Goal: Information Seeking & Learning: Learn about a topic

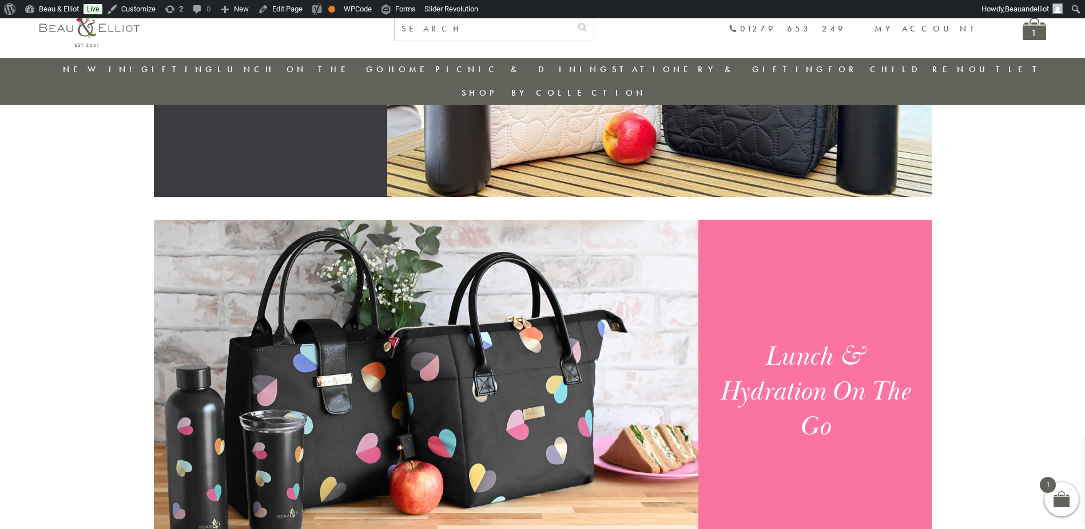
scroll to position [720, 0]
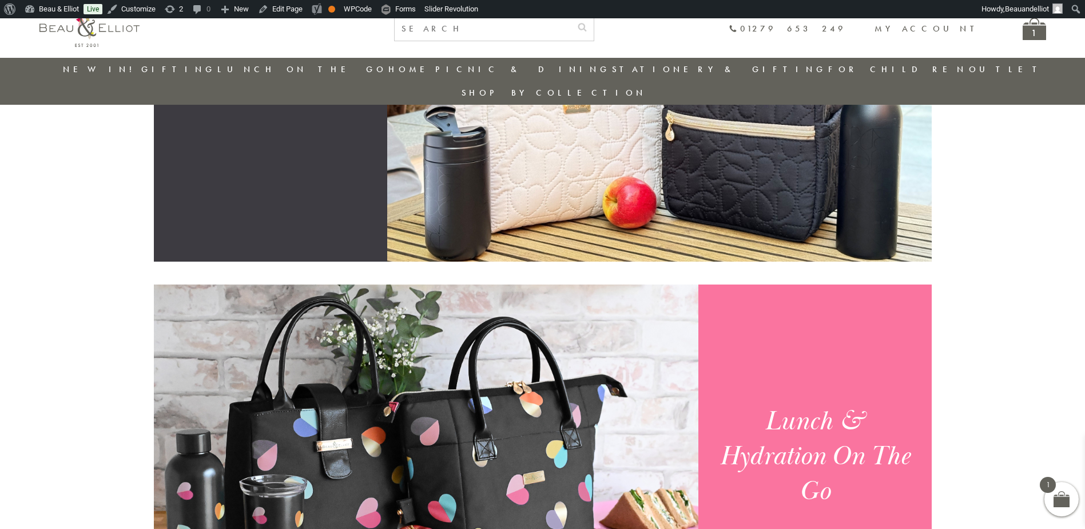
drag, startPoint x: 850, startPoint y: 72, endPoint x: 873, endPoint y: 92, distance: 30.0
click at [969, 72] on link "Outlet" at bounding box center [1007, 68] width 76 height 11
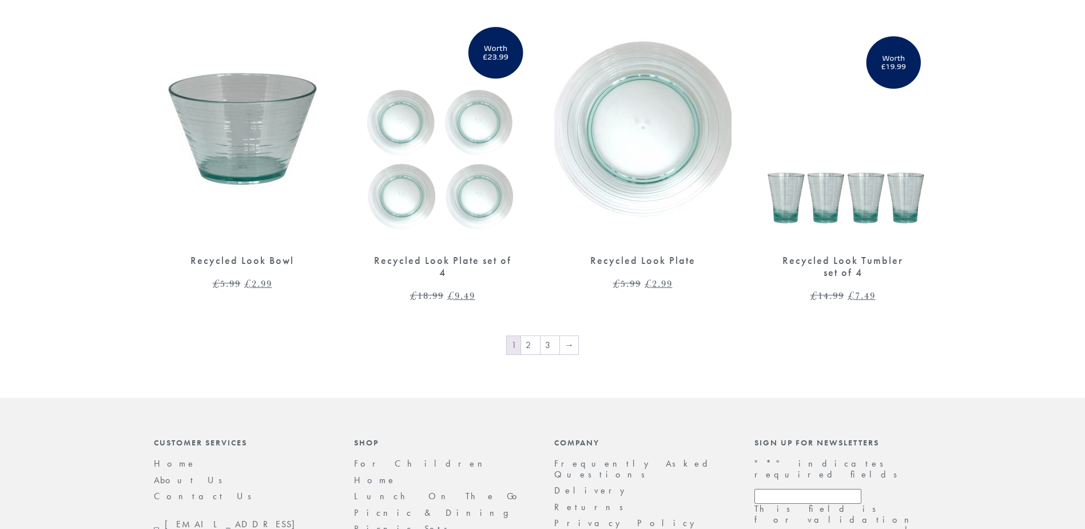
scroll to position [1888, 0]
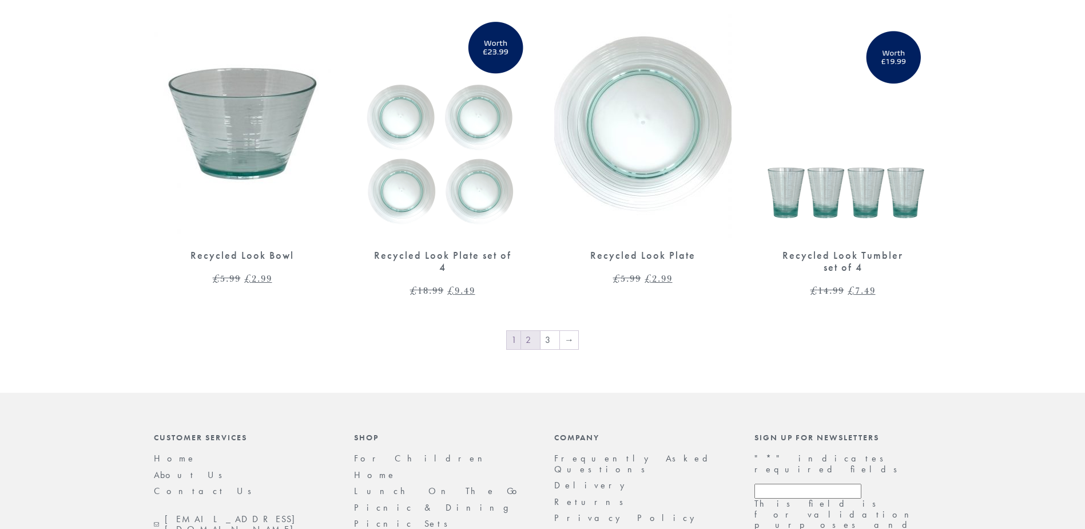
click at [534, 331] on link "2" at bounding box center [530, 340] width 19 height 18
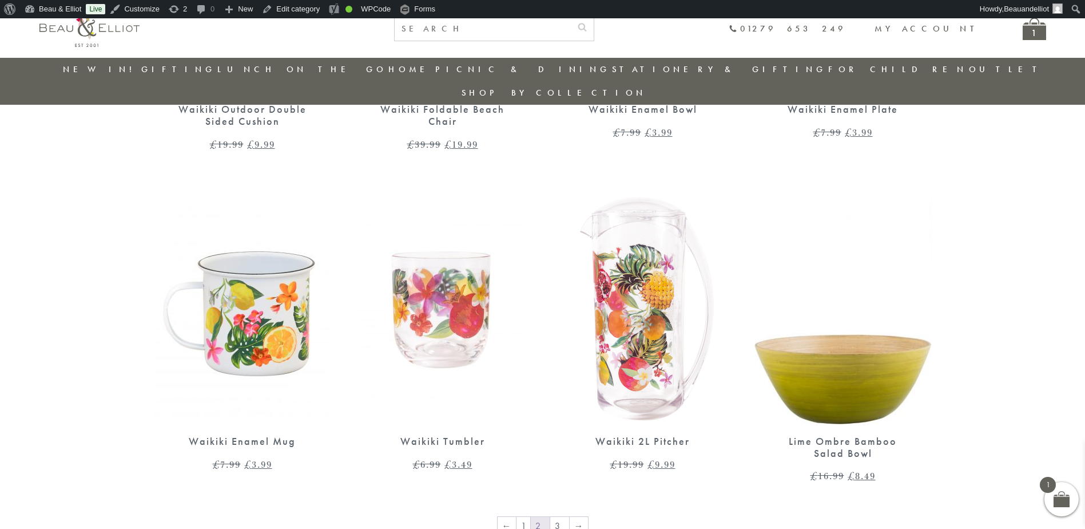
scroll to position [1692, 0]
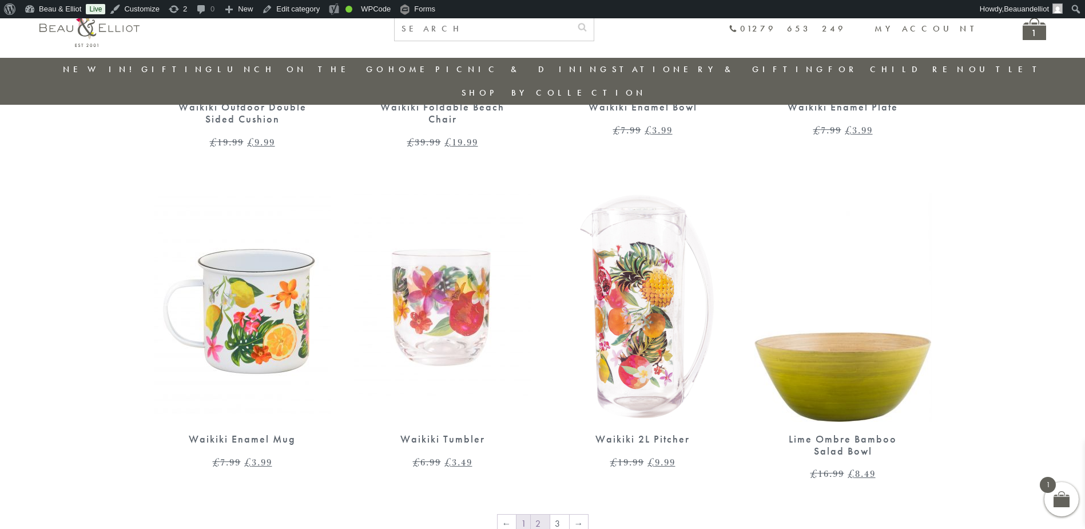
click at [525, 514] on link "1" at bounding box center [524, 523] width 14 height 18
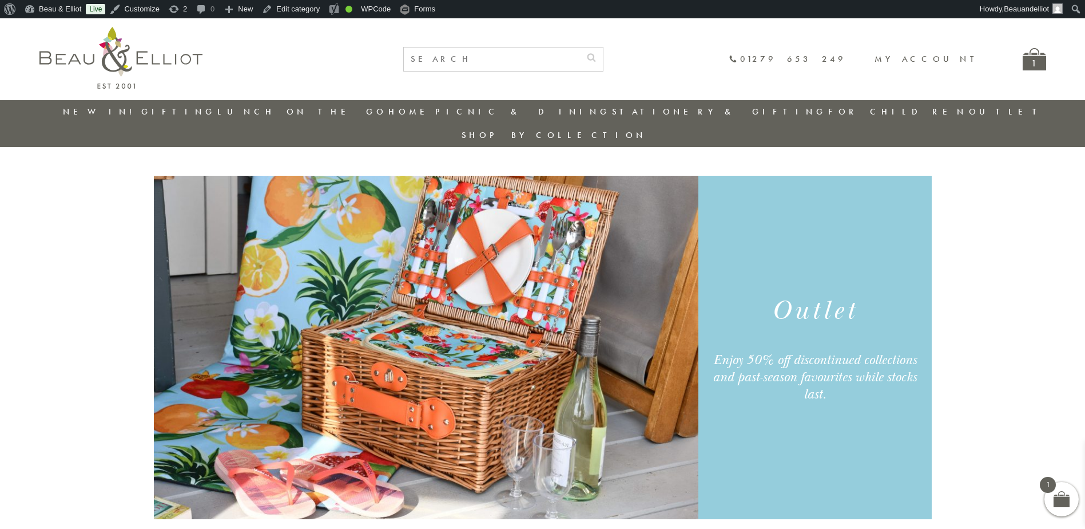
click at [105, 109] on link "New in!" at bounding box center [101, 111] width 77 height 11
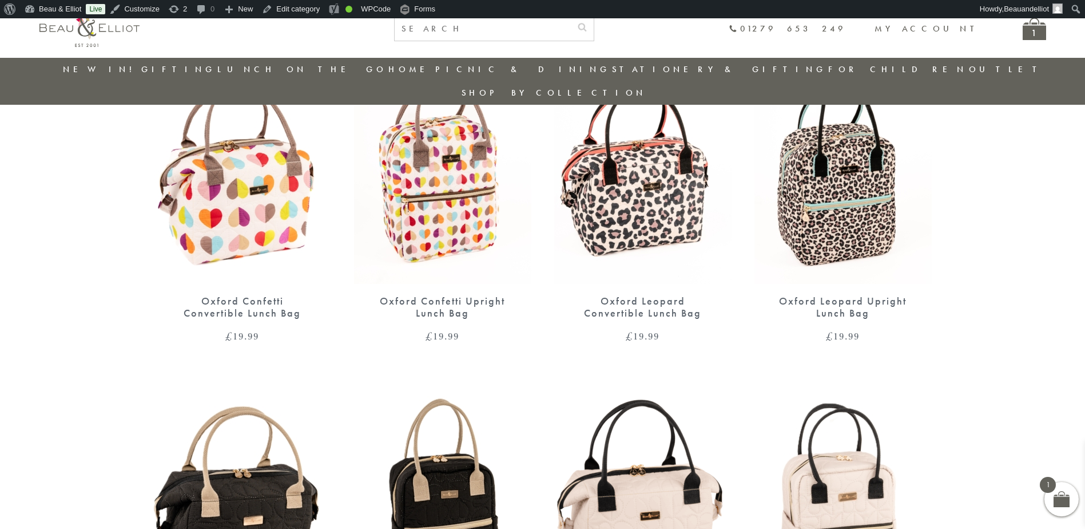
scroll to position [491, 0]
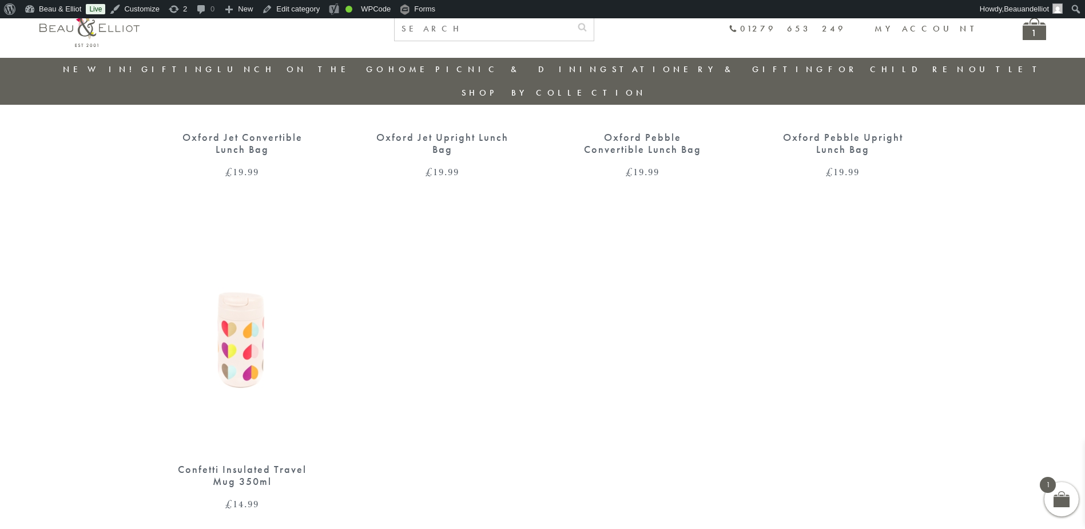
scroll to position [929, 0]
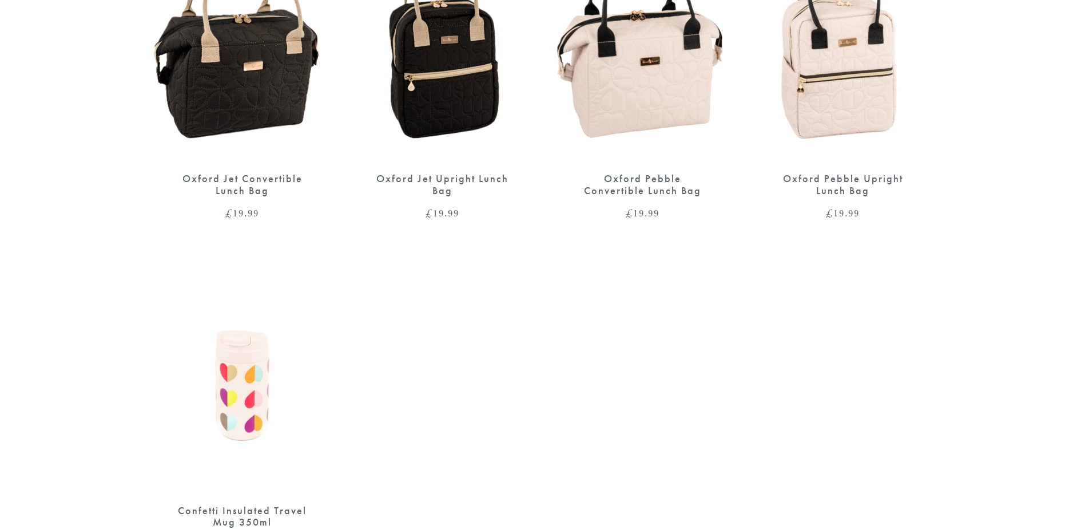
scroll to position [1011, 0]
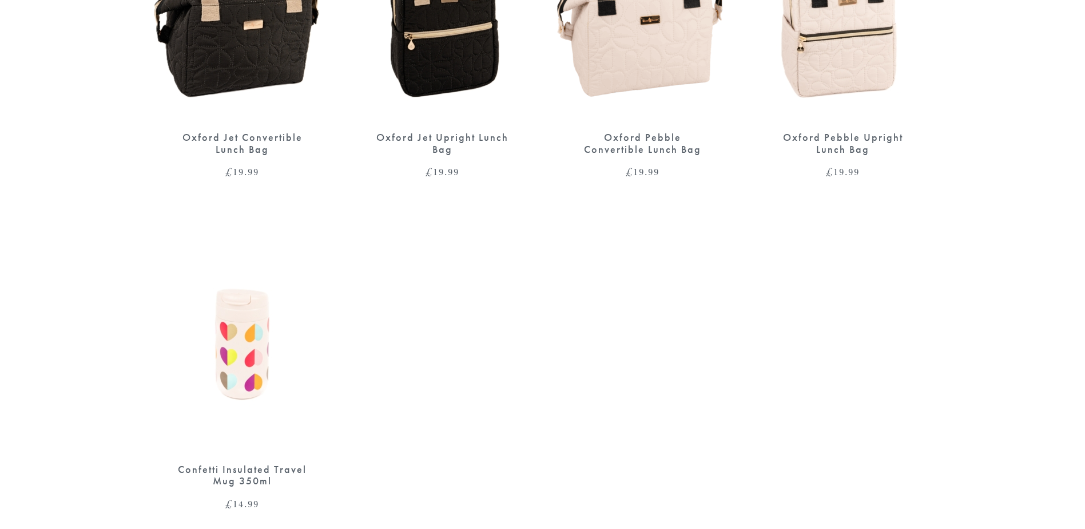
click at [251, 341] on img at bounding box center [242, 337] width 177 height 229
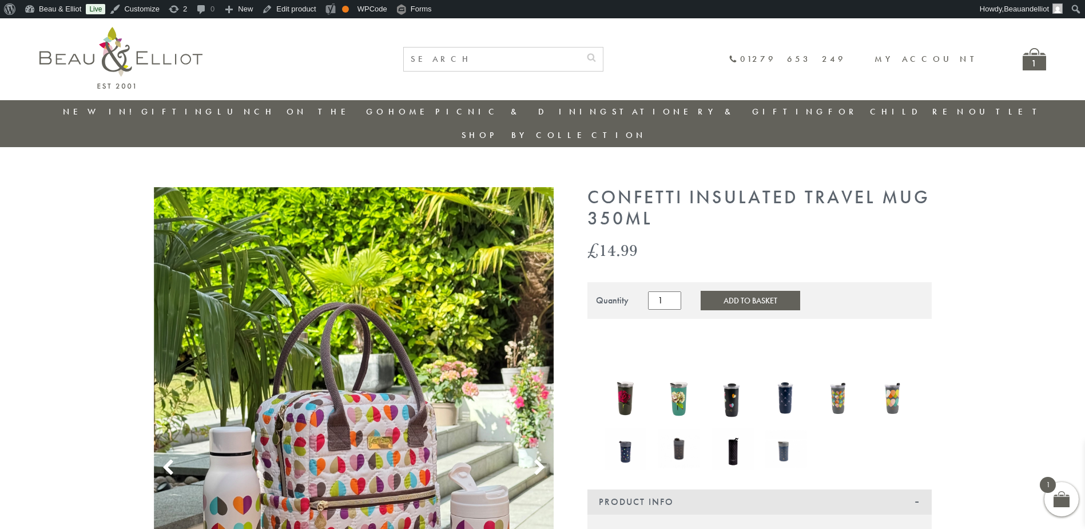
click at [97, 108] on link "New in!" at bounding box center [101, 111] width 77 height 11
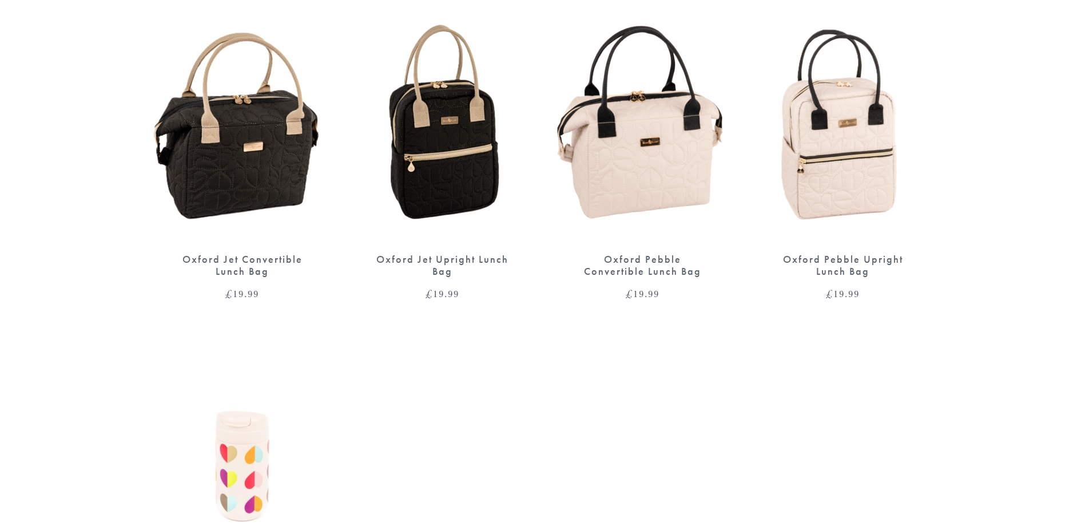
scroll to position [1087, 0]
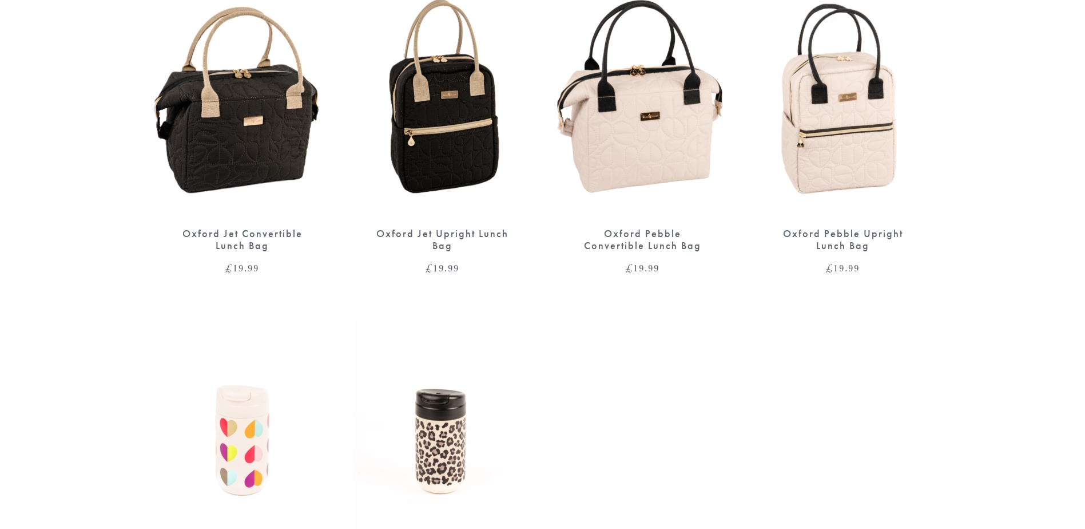
scroll to position [915, 0]
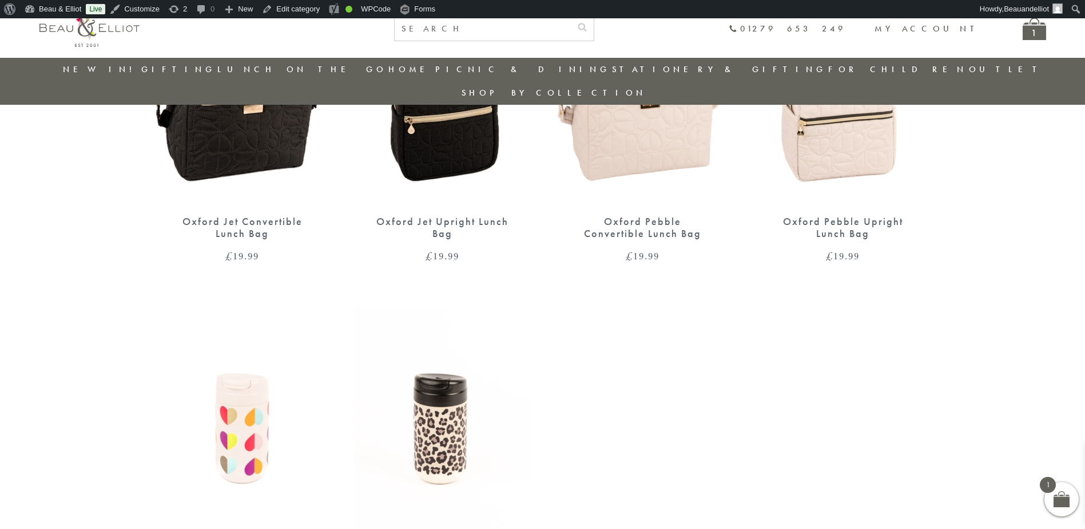
scroll to position [834, 0]
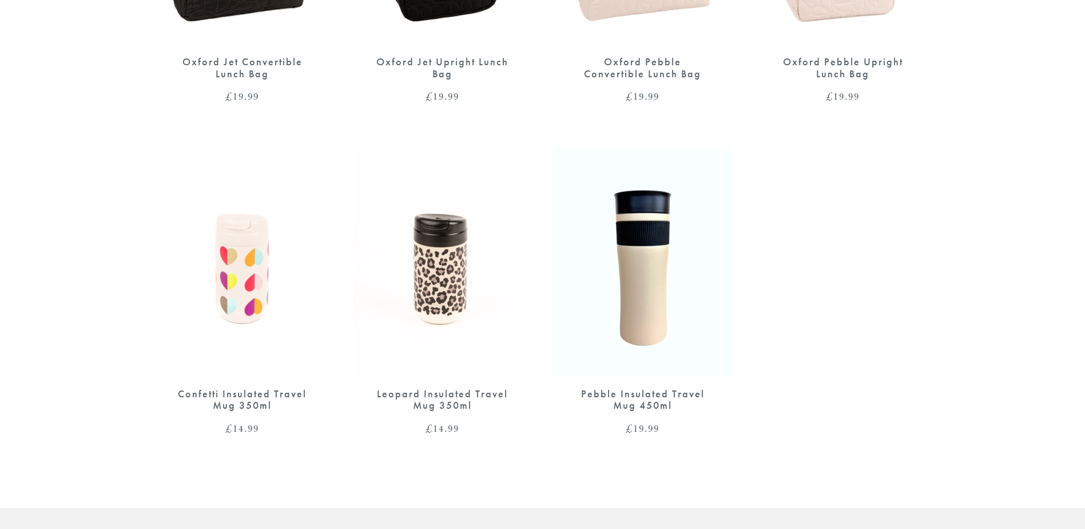
scroll to position [1087, 0]
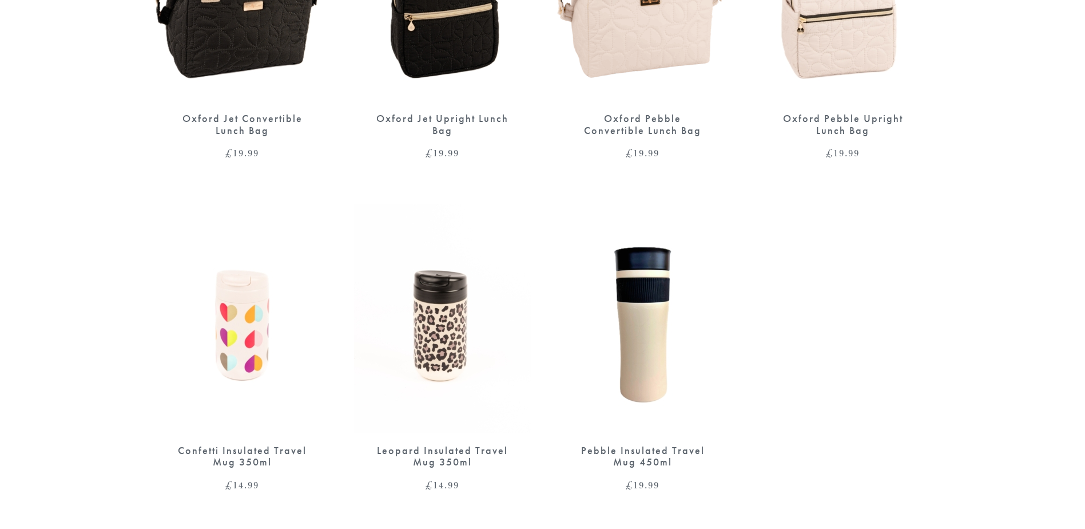
drag, startPoint x: 0, startPoint y: 0, endPoint x: 651, endPoint y: 248, distance: 696.7
click at [651, 248] on img at bounding box center [642, 318] width 177 height 229
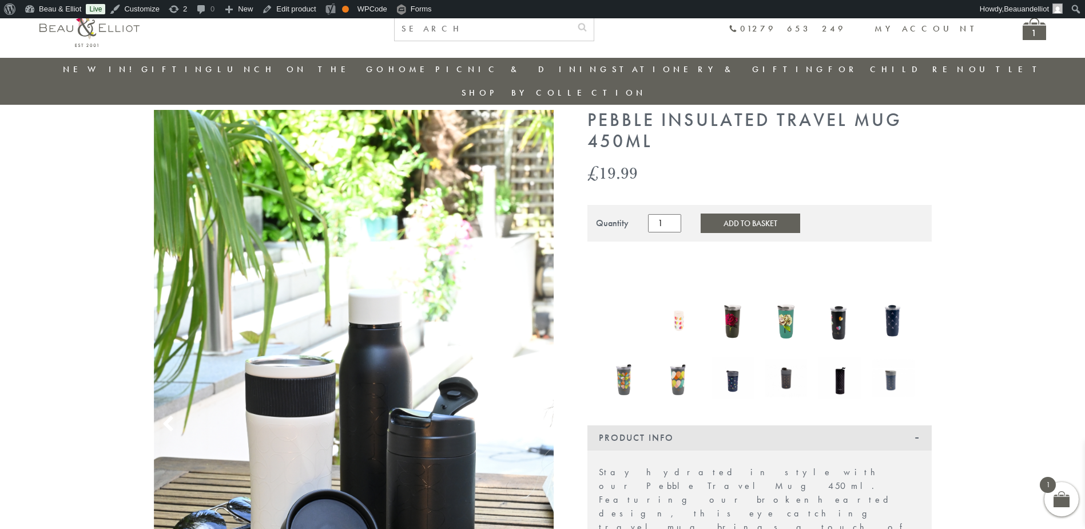
scroll to position [33, 0]
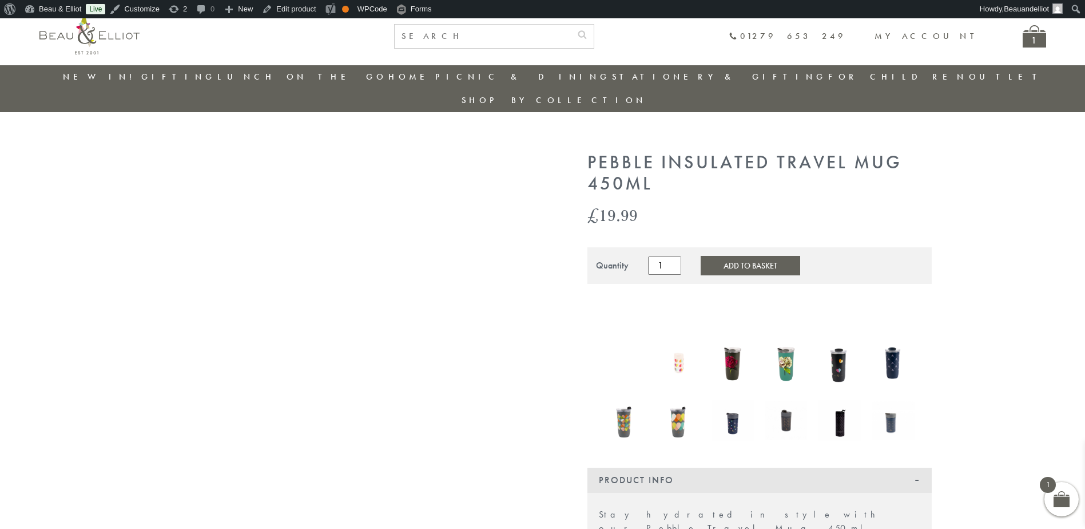
scroll to position [10, 0]
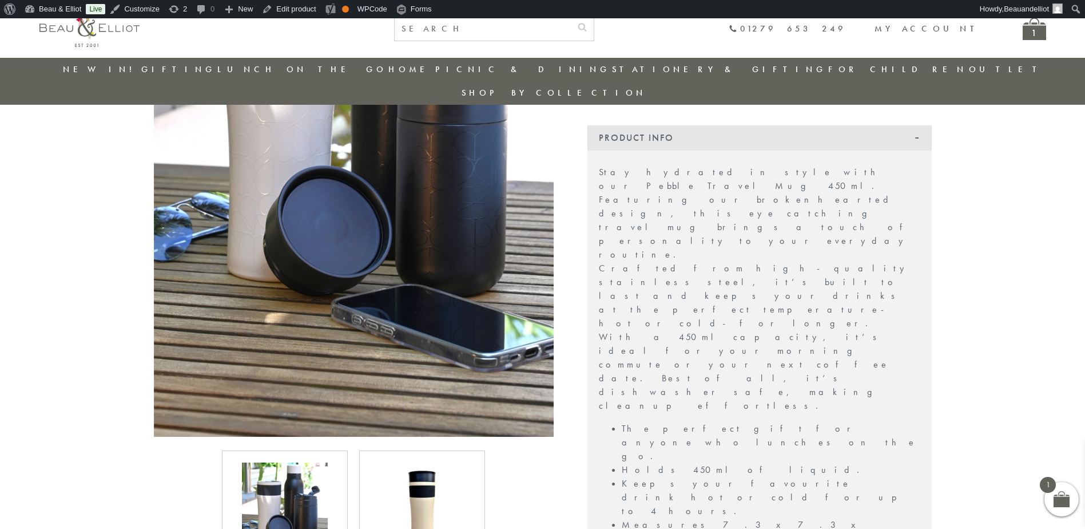
click at [408, 480] on img at bounding box center [422, 505] width 86 height 86
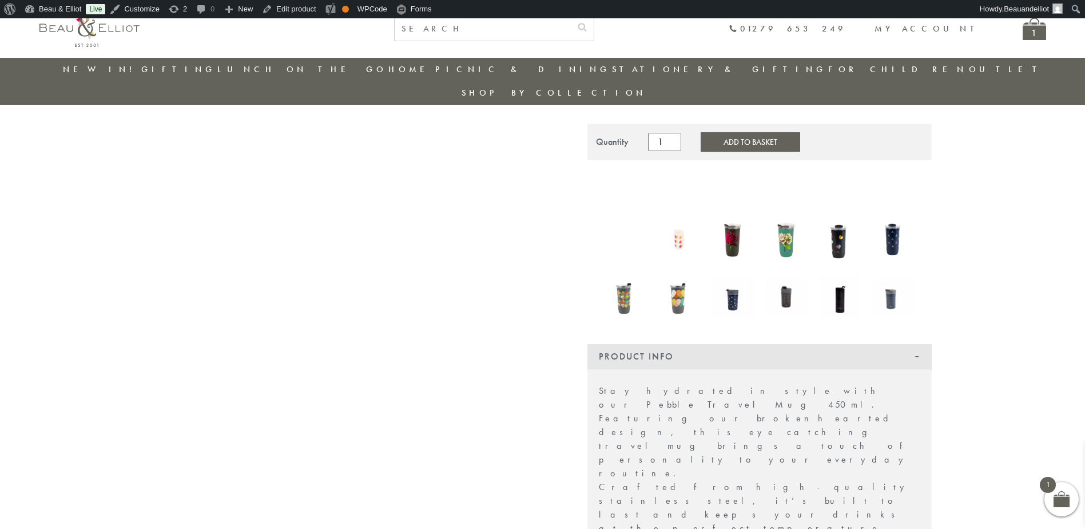
scroll to position [124, 0]
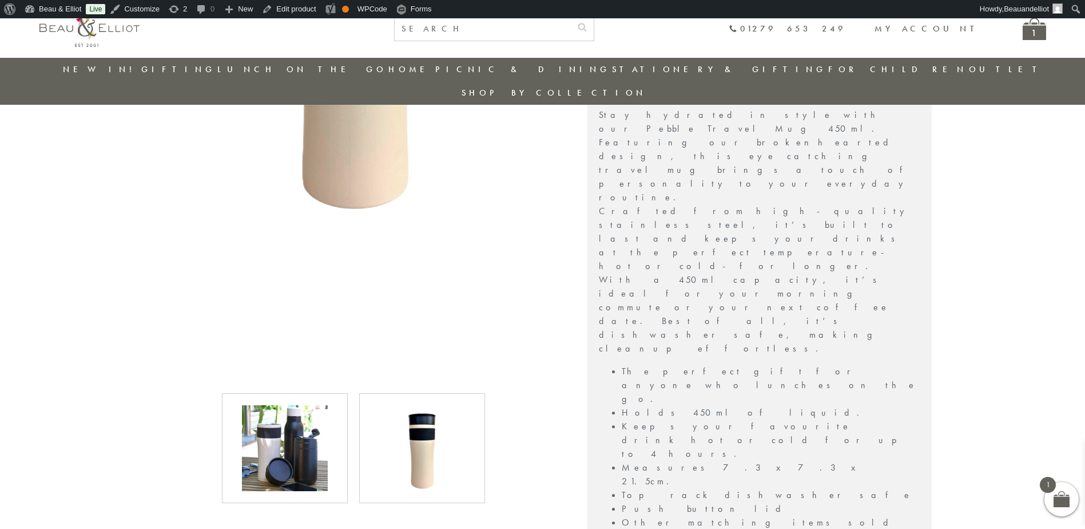
click at [344, 408] on div at bounding box center [285, 448] width 126 height 110
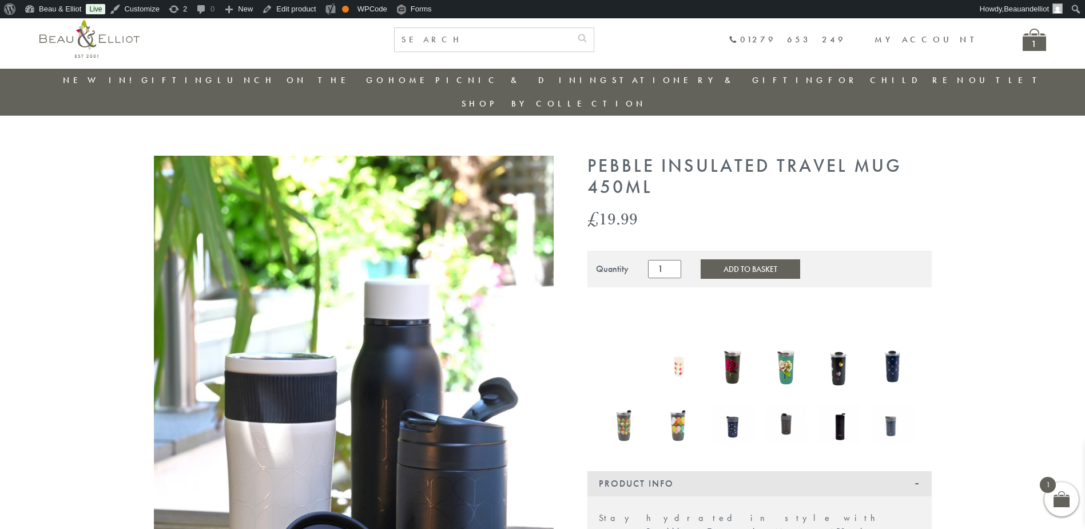
scroll to position [0, 0]
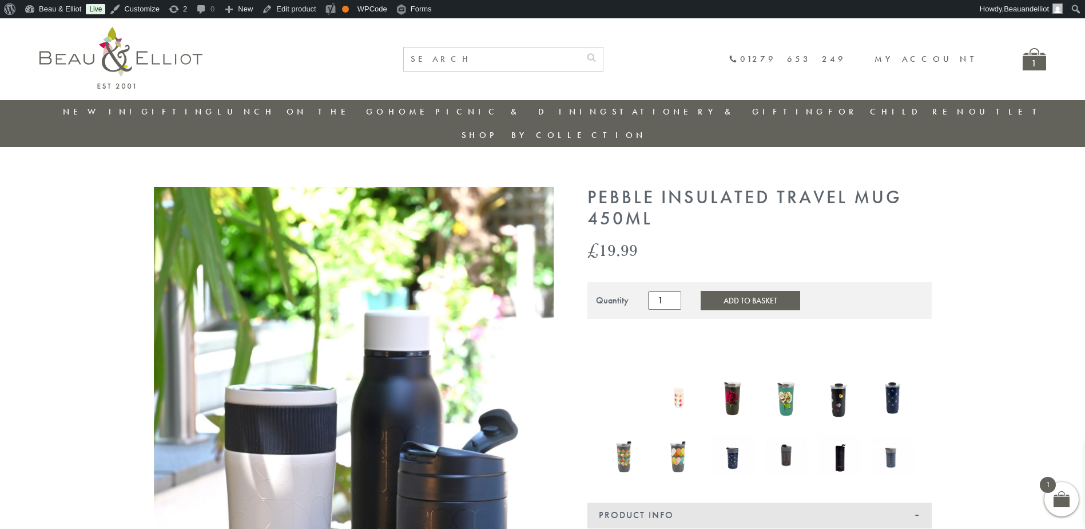
click at [101, 107] on link "New in!" at bounding box center [101, 111] width 77 height 11
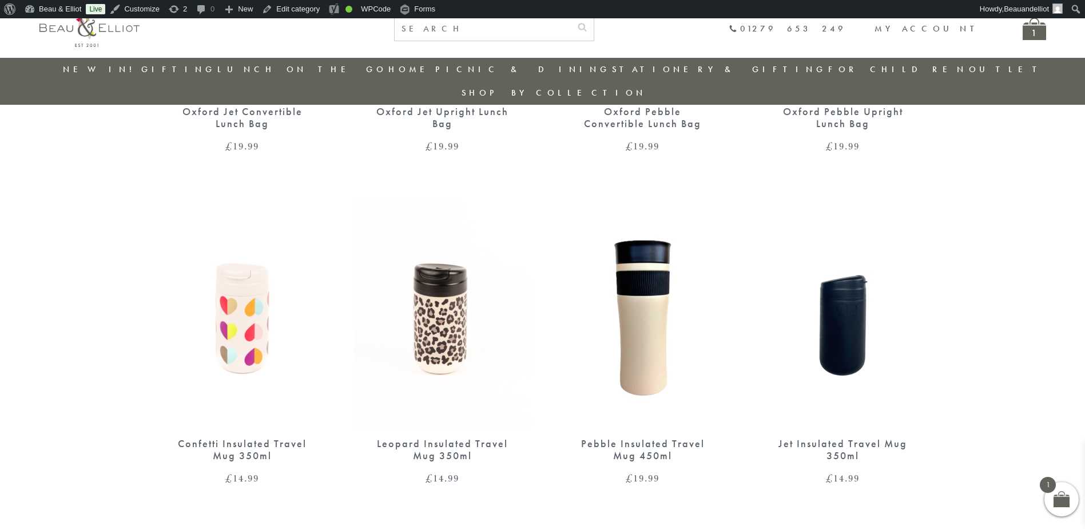
scroll to position [1006, 0]
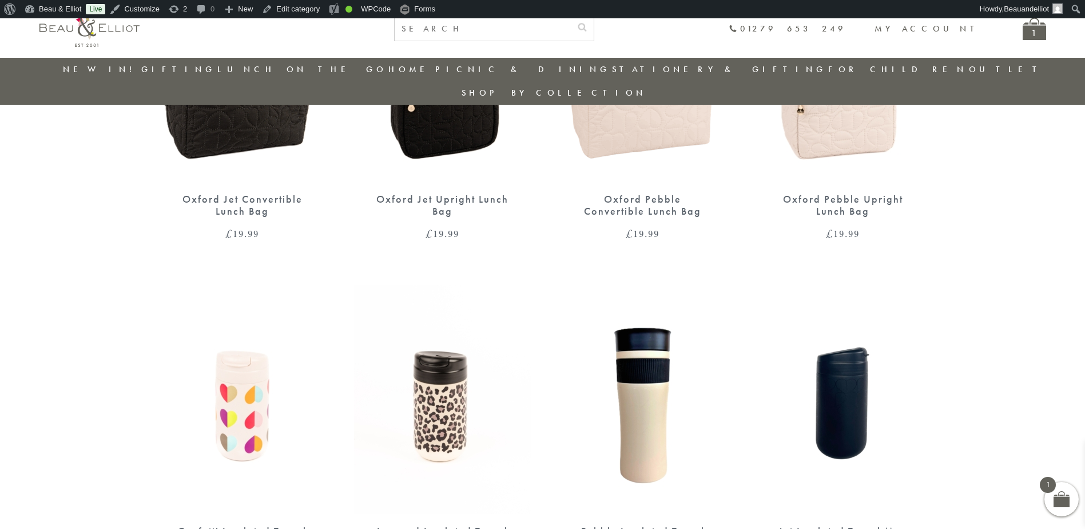
scroll to position [948, 0]
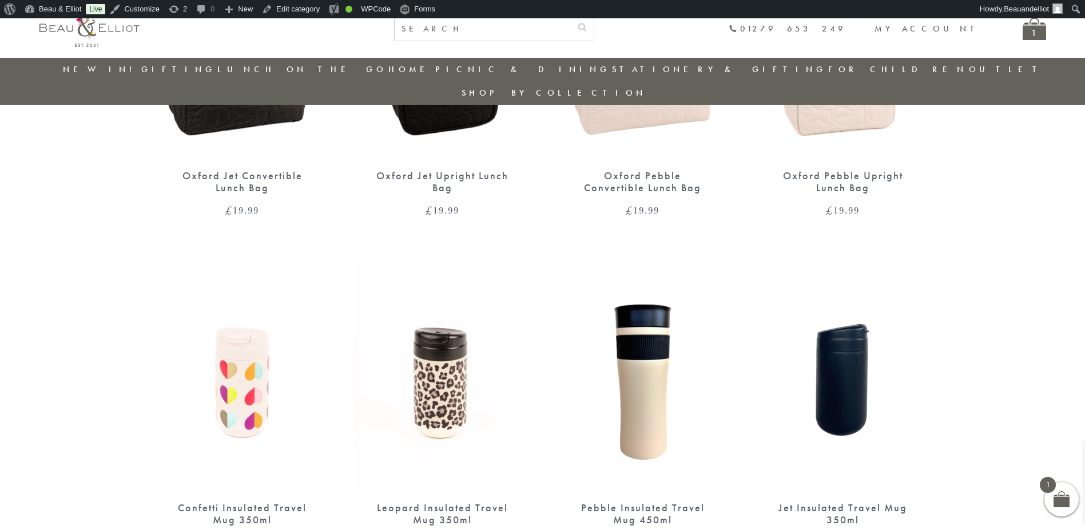
click at [837, 363] on img at bounding box center [842, 375] width 177 height 229
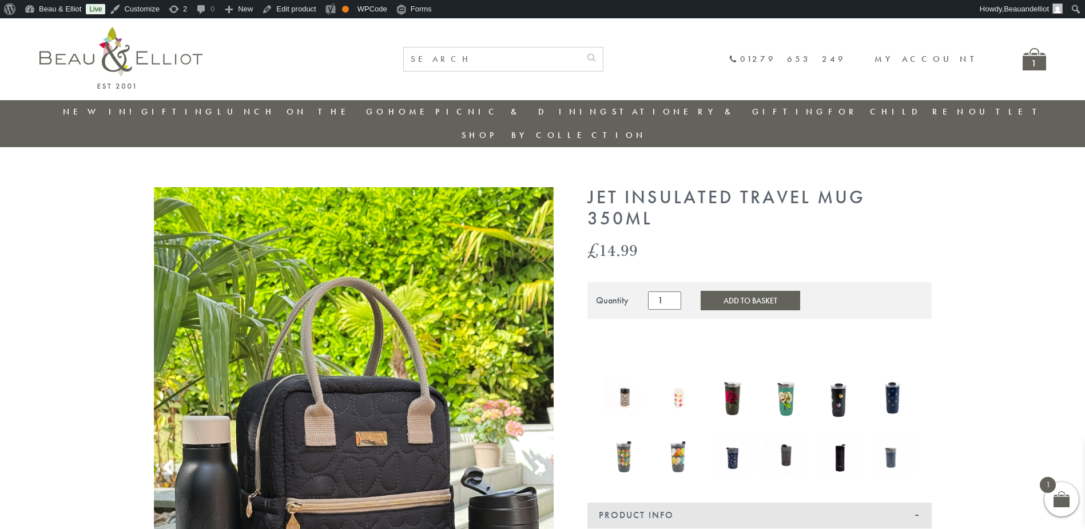
click at [100, 109] on link "New in!" at bounding box center [101, 111] width 77 height 11
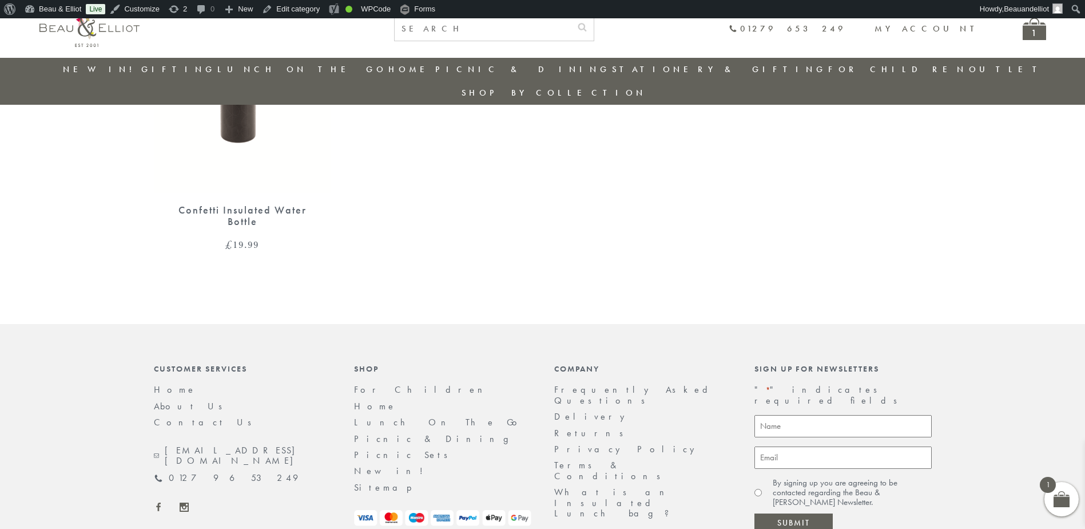
scroll to position [1540, 0]
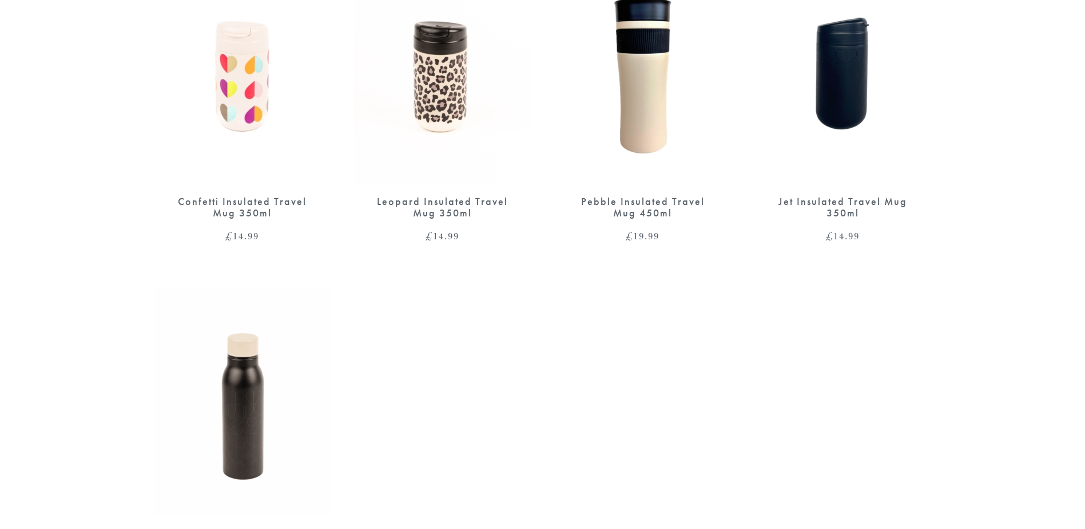
scroll to position [1258, 0]
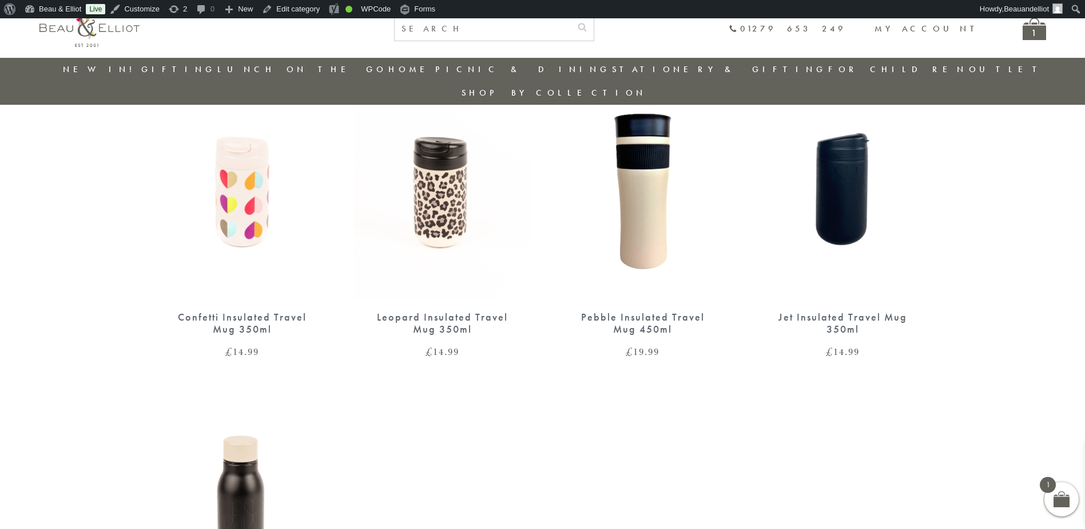
scroll to position [1121, 0]
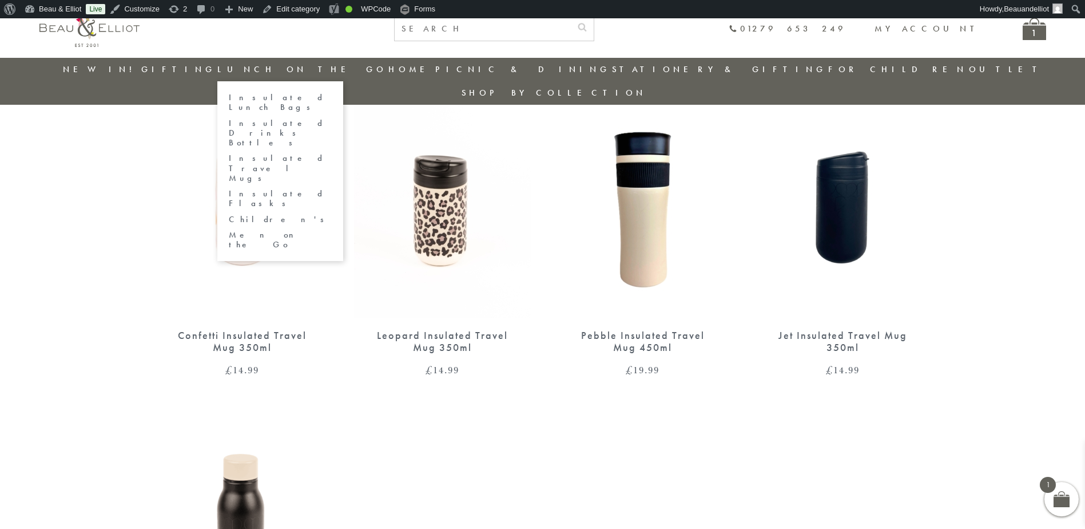
click at [305, 118] on link "Insulated Drinks Bottles" at bounding box center [280, 133] width 103 height 30
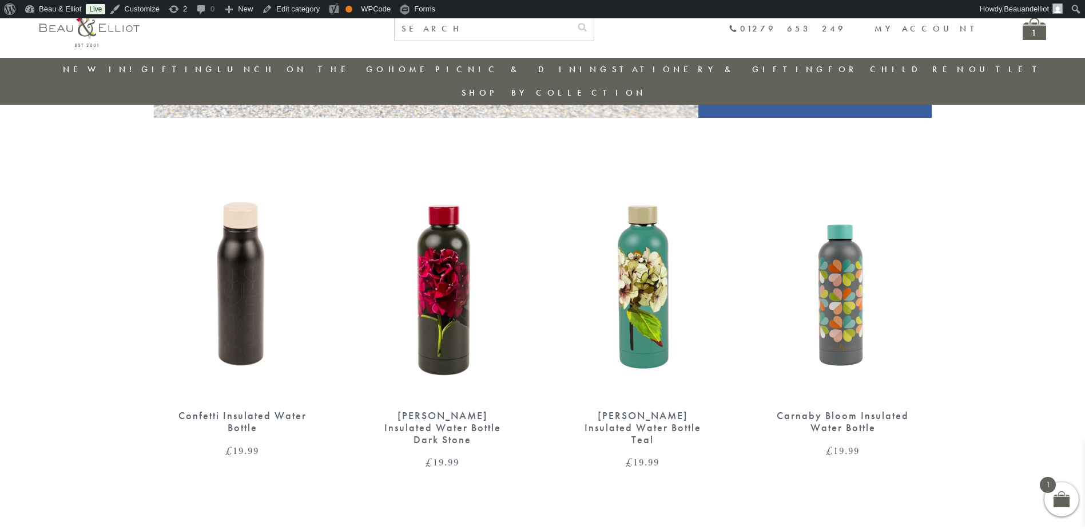
scroll to position [376, 0]
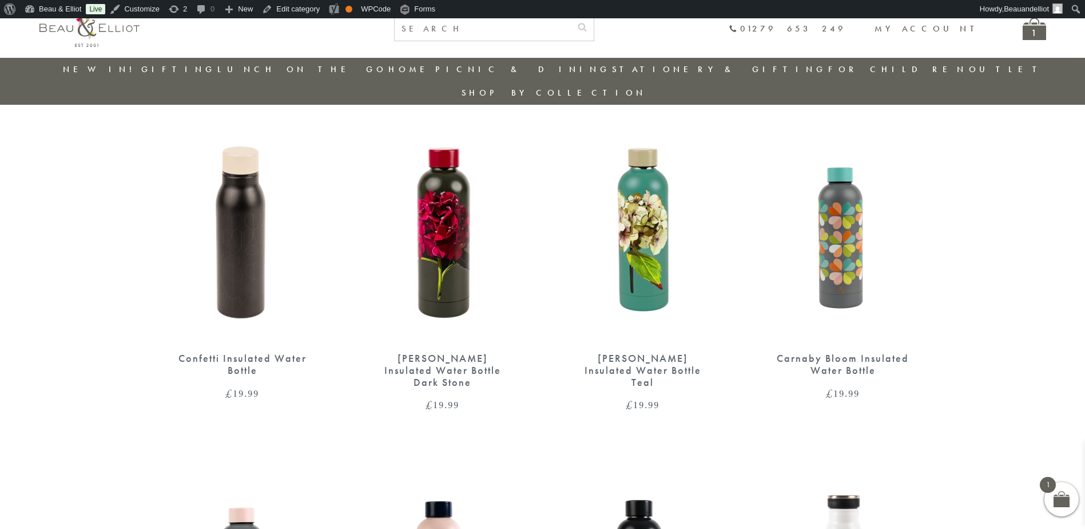
scroll to position [434, 0]
drag, startPoint x: 96, startPoint y: 77, endPoint x: 116, endPoint y: 80, distance: 20.1
click at [96, 77] on li "New in!" at bounding box center [101, 69] width 77 height 23
click at [89, 65] on link "New in!" at bounding box center [101, 68] width 77 height 11
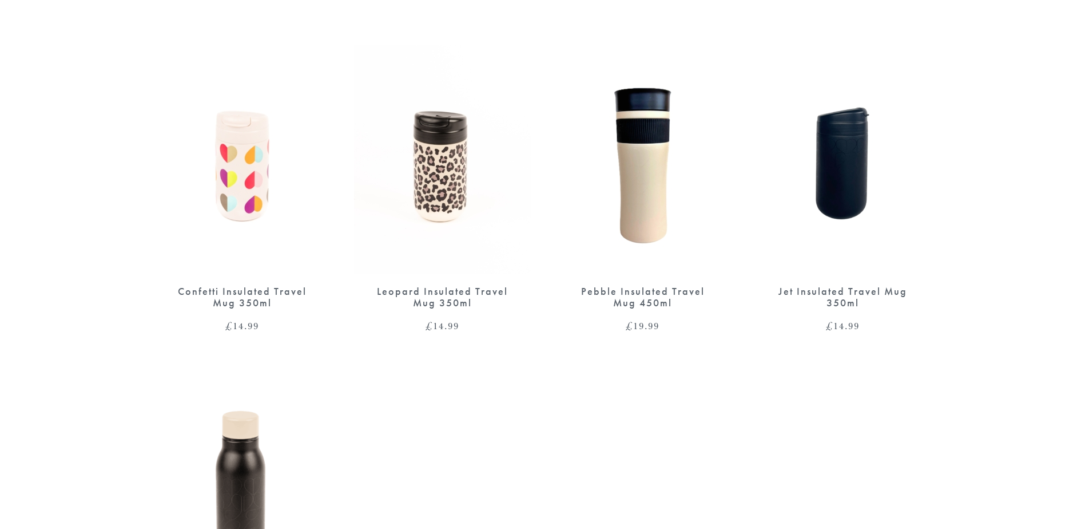
scroll to position [915, 0]
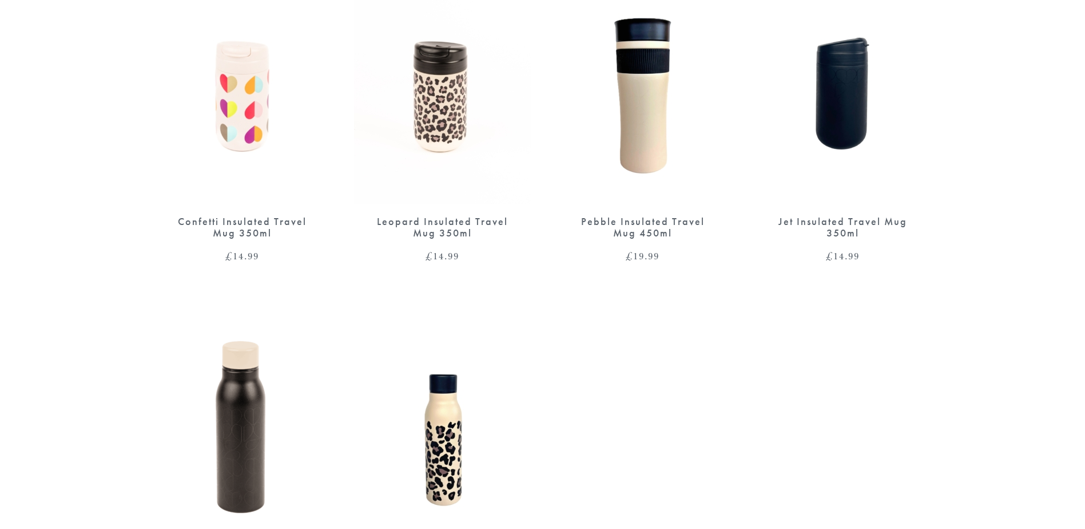
scroll to position [1316, 0]
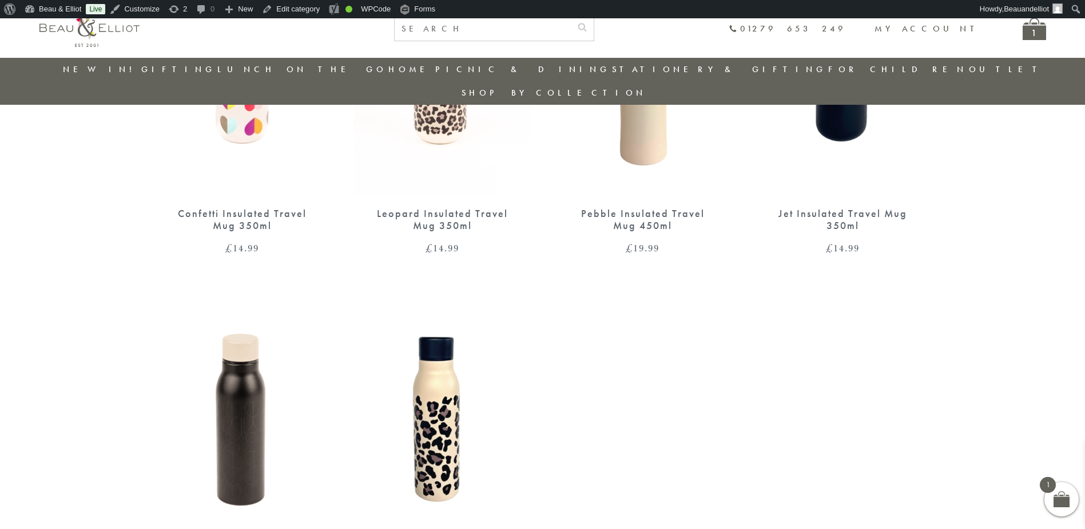
scroll to position [1349, 0]
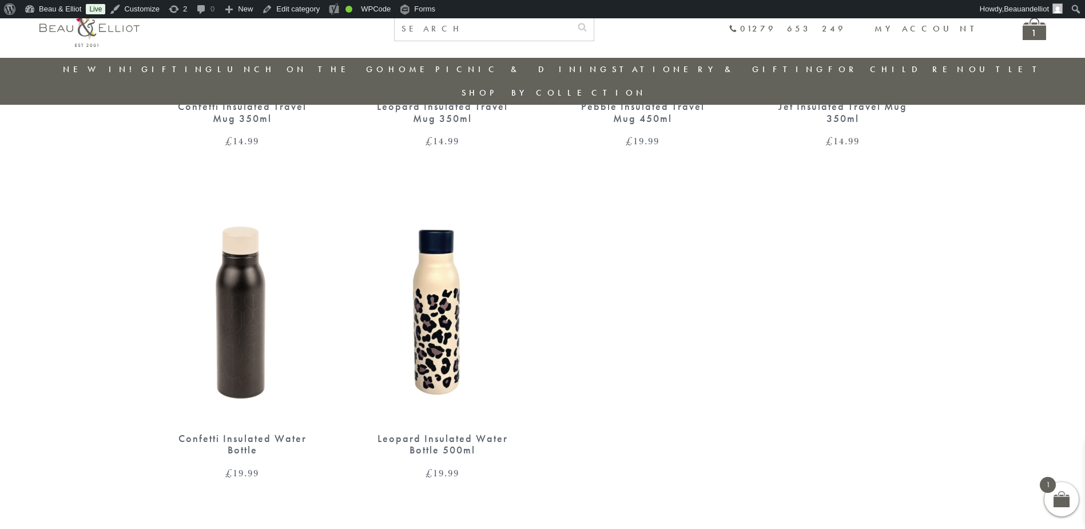
click at [454, 255] on img at bounding box center [442, 306] width 177 height 229
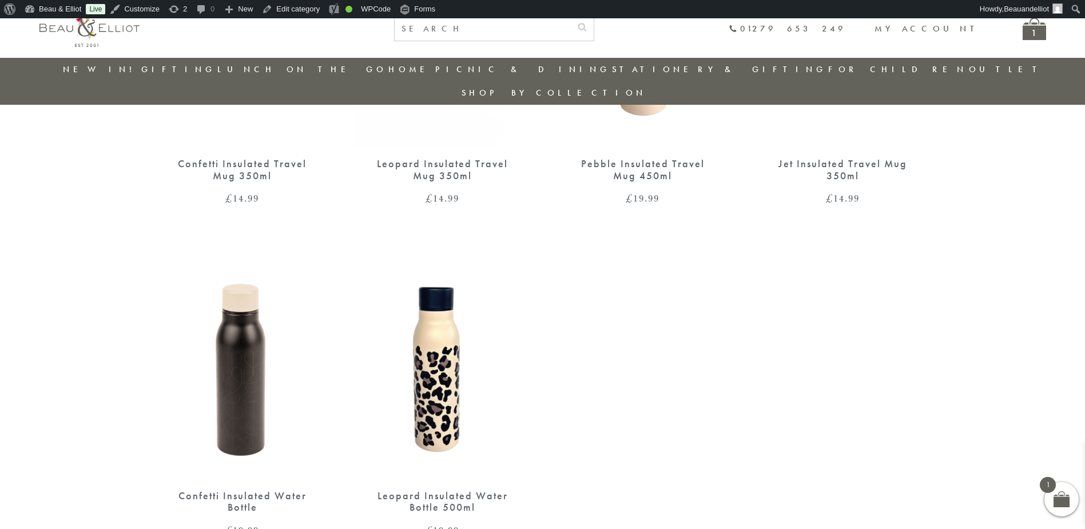
scroll to position [1349, 0]
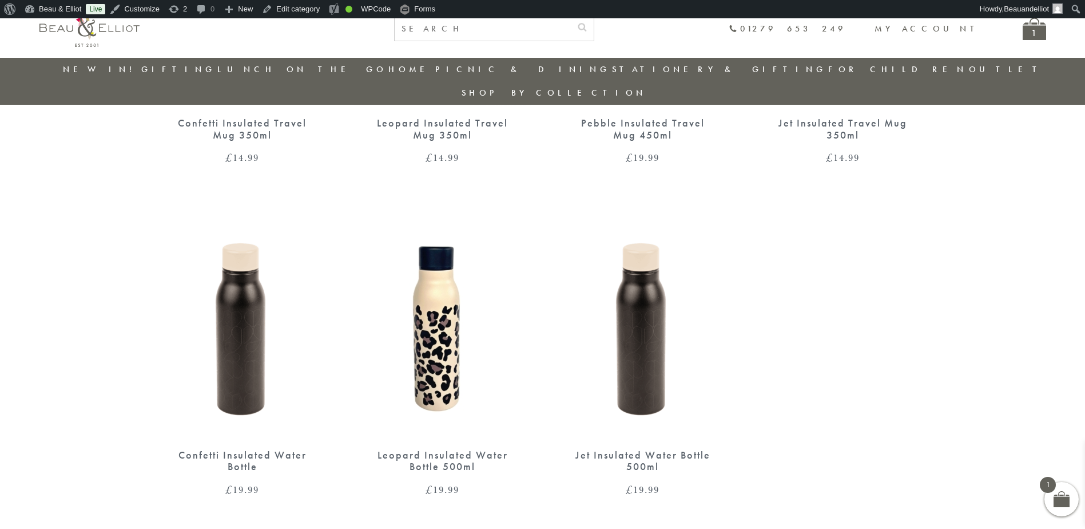
scroll to position [1331, 0]
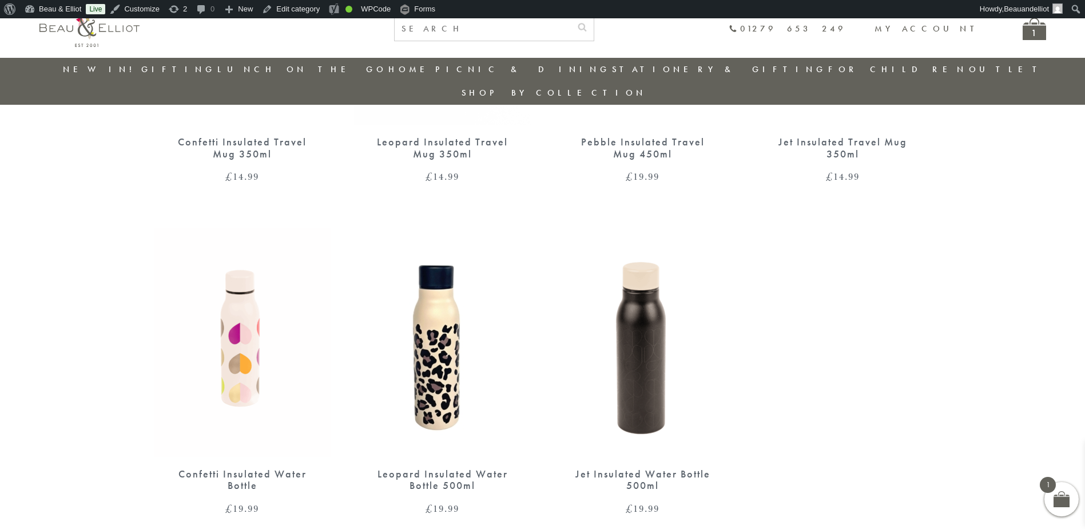
scroll to position [1313, 0]
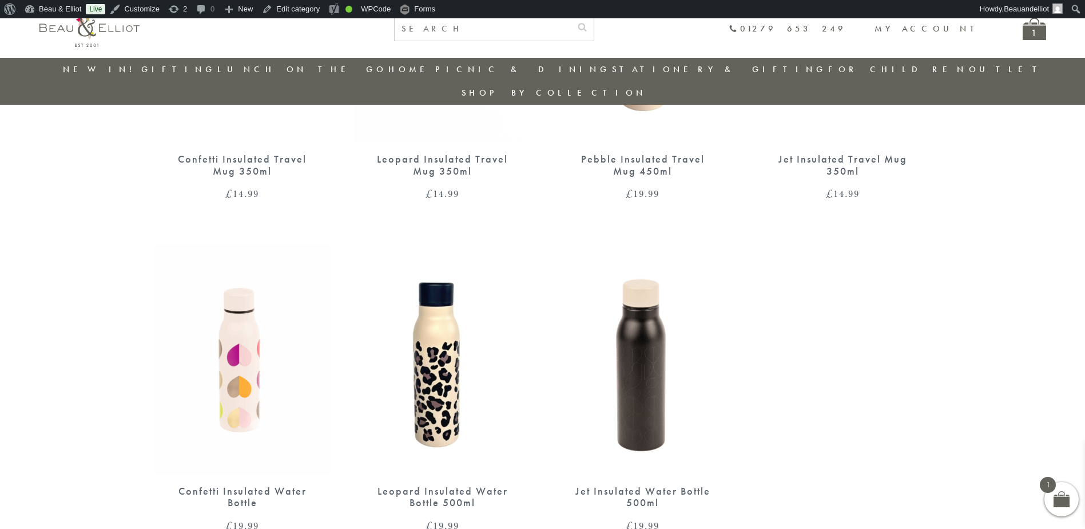
scroll to position [1294, 0]
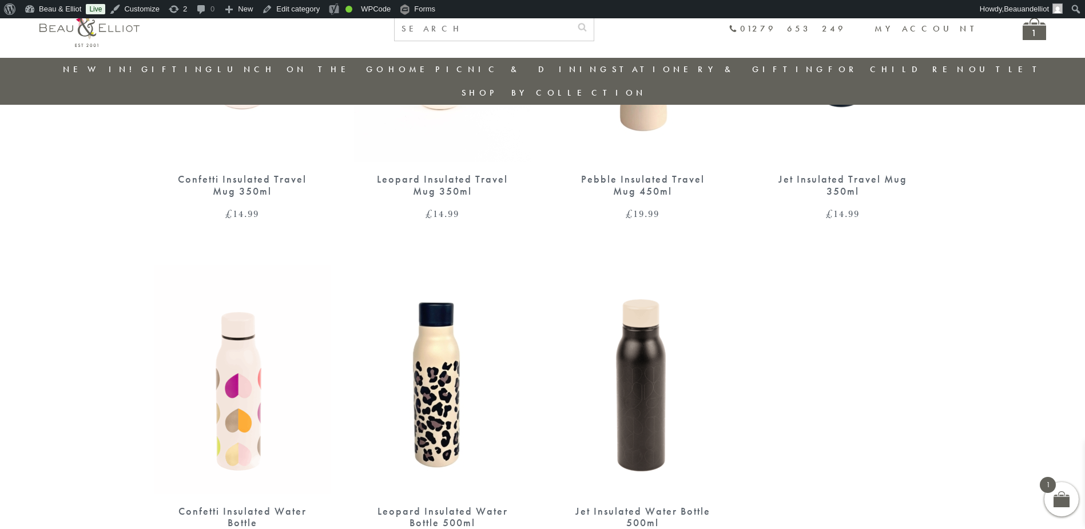
scroll to position [1274, 0]
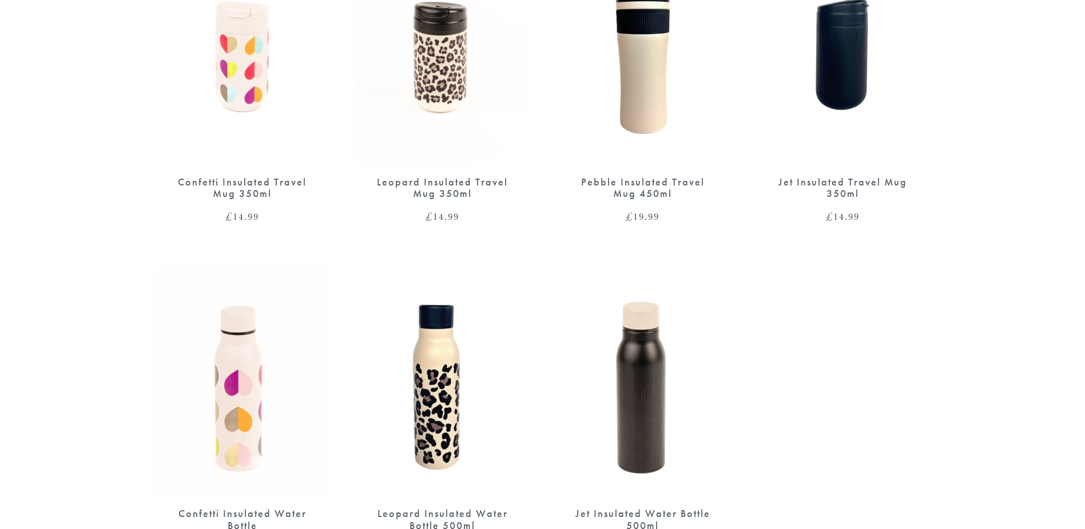
scroll to position [1355, 0]
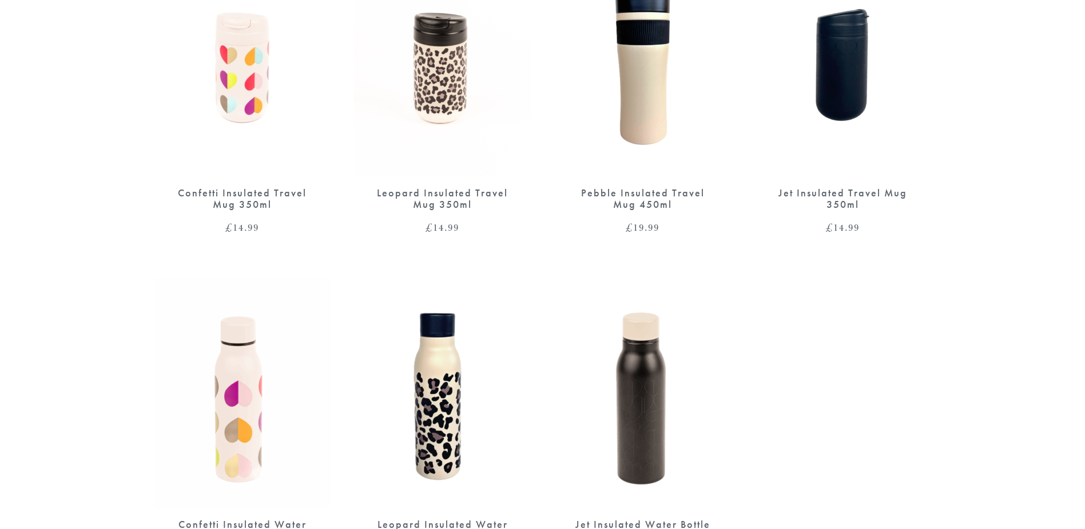
scroll to position [1241, 0]
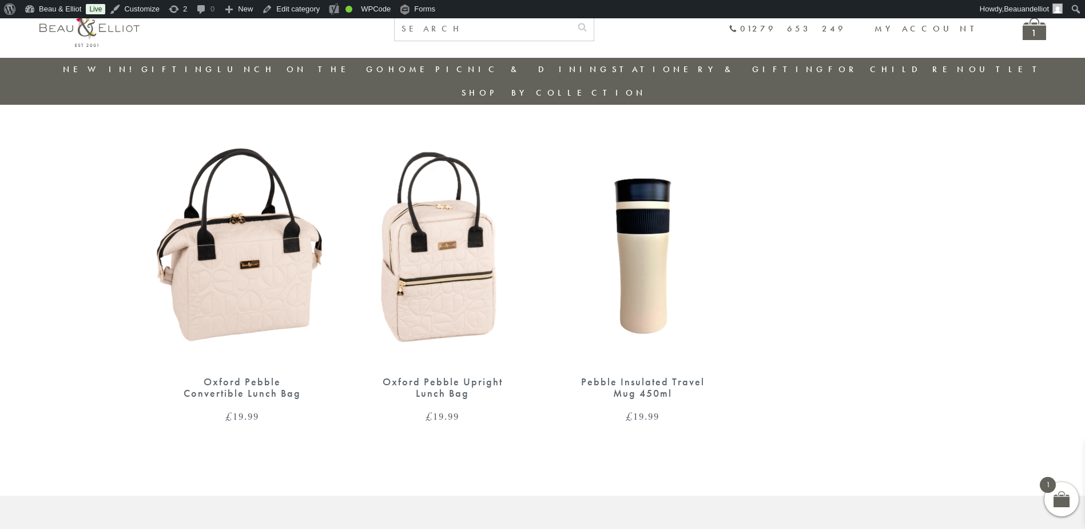
scroll to position [1177, 0]
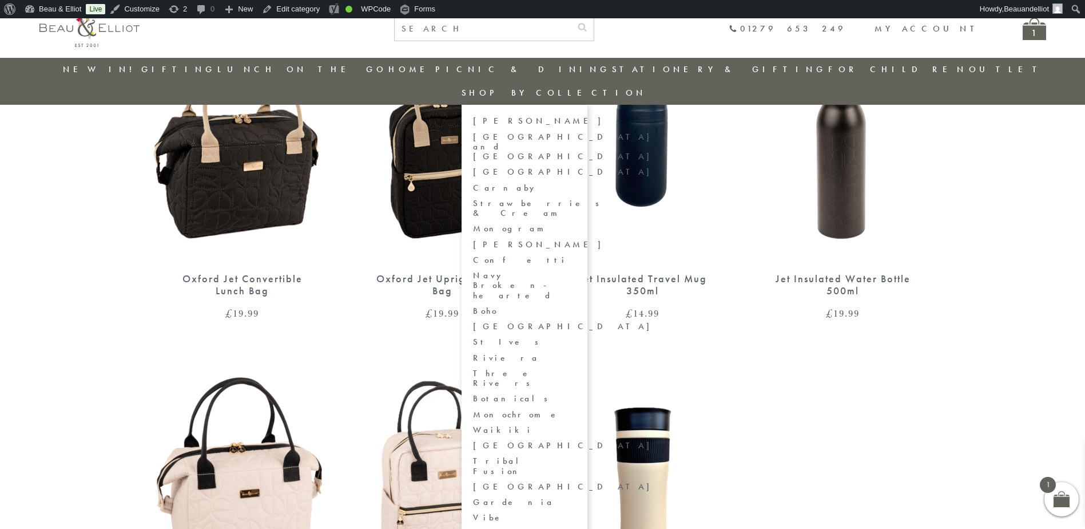
click at [576, 132] on link "[GEOGRAPHIC_DATA] and [GEOGRAPHIC_DATA]" at bounding box center [524, 147] width 103 height 30
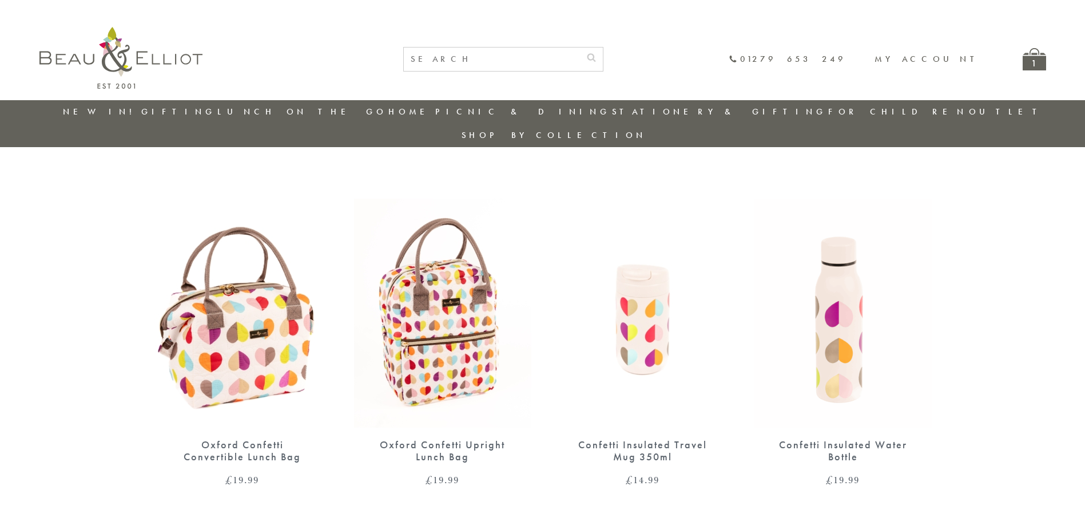
click at [173, 37] on img at bounding box center [120, 58] width 163 height 62
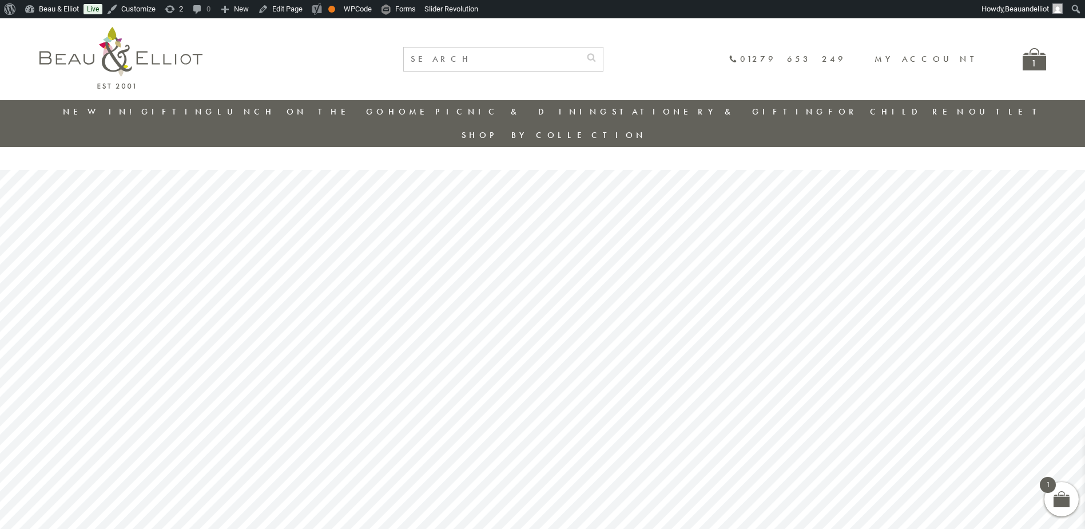
drag, startPoint x: 100, startPoint y: 105, endPoint x: 304, endPoint y: 171, distance: 214.5
click at [100, 106] on link "New in!" at bounding box center [101, 111] width 77 height 11
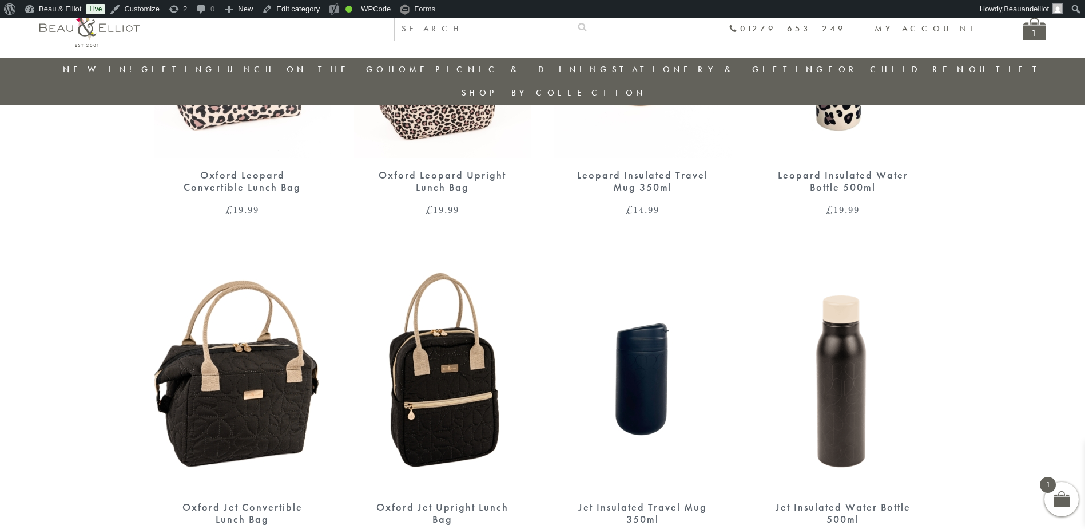
scroll to position [948, 0]
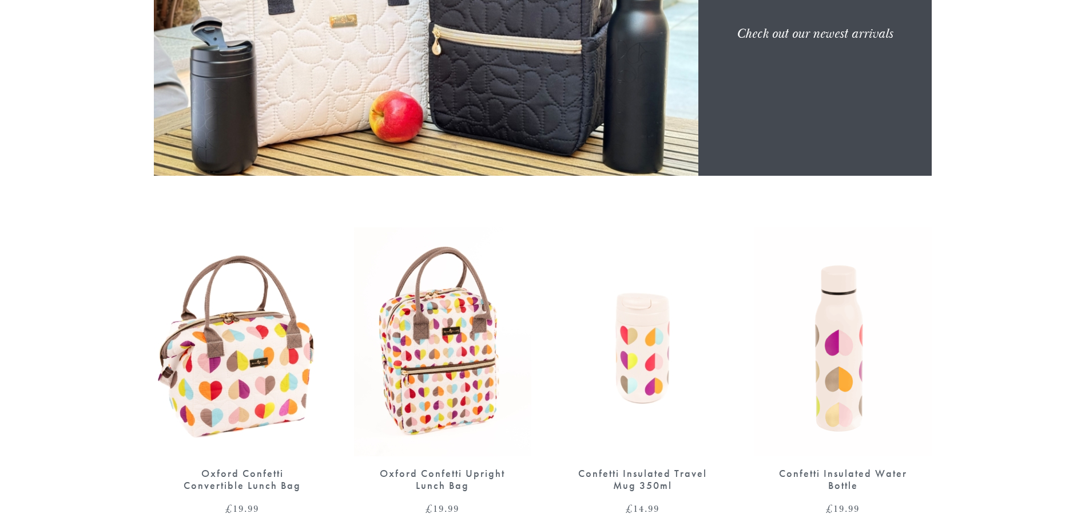
scroll to position [57, 0]
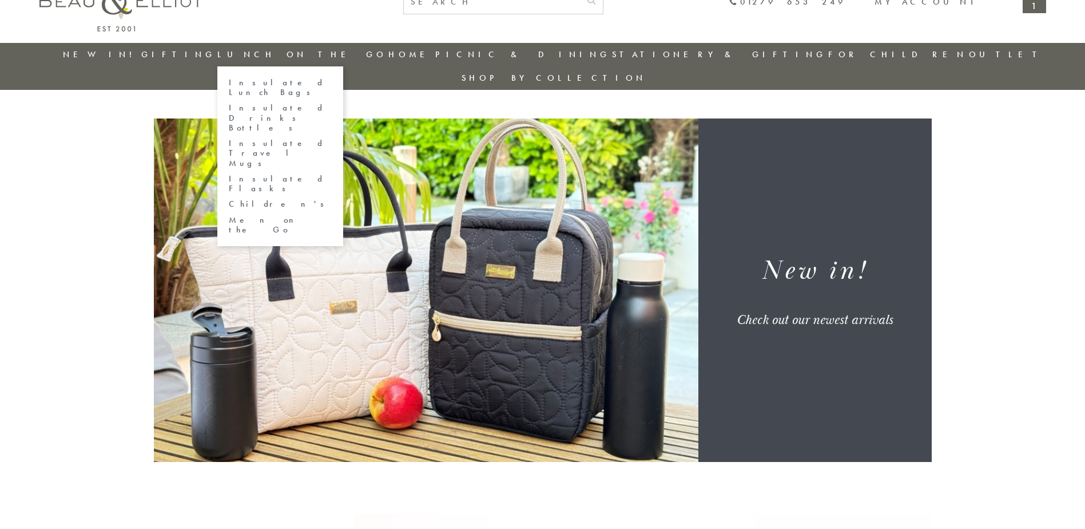
click at [278, 138] on link "Insulated Travel Mugs" at bounding box center [280, 153] width 103 height 30
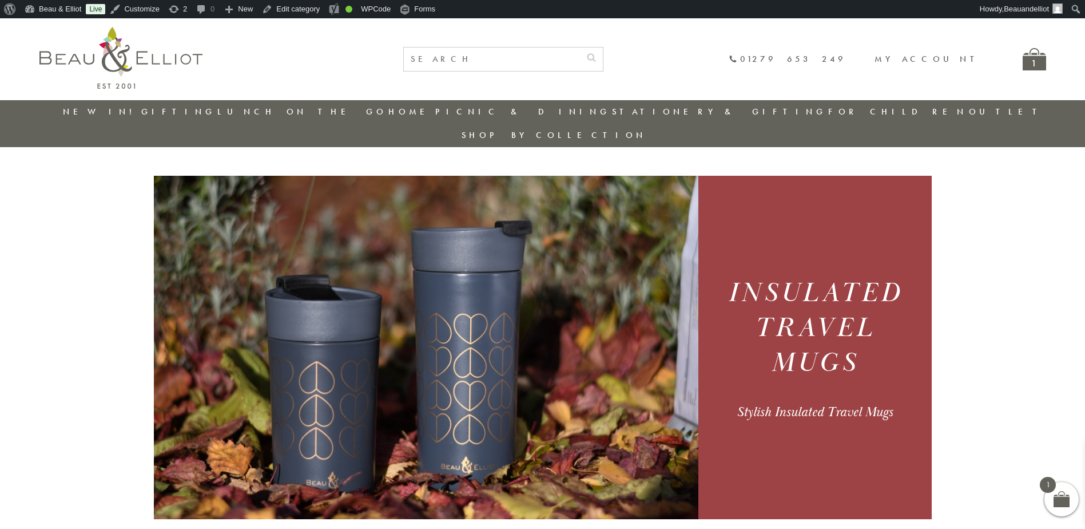
click at [109, 67] on img at bounding box center [120, 58] width 163 height 62
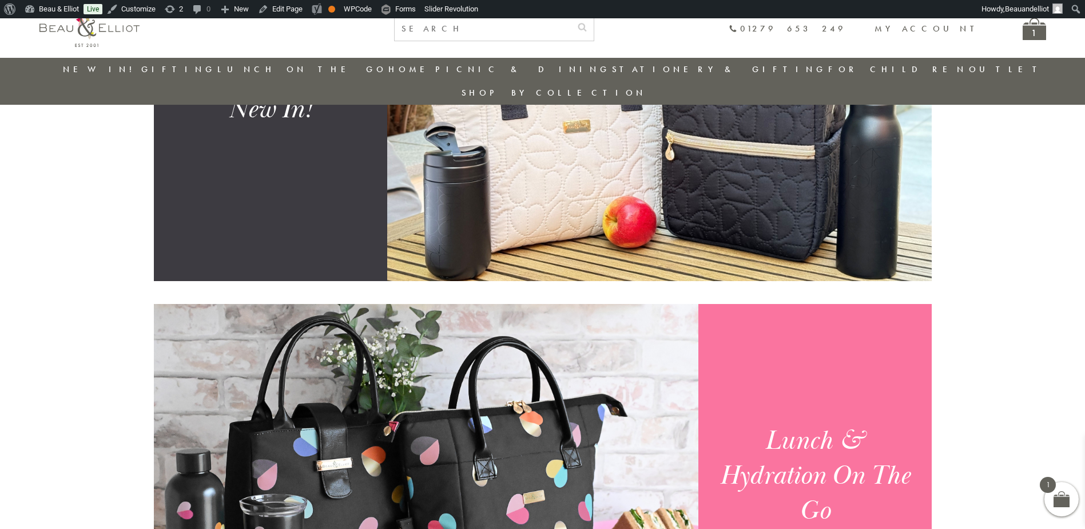
scroll to position [720, 0]
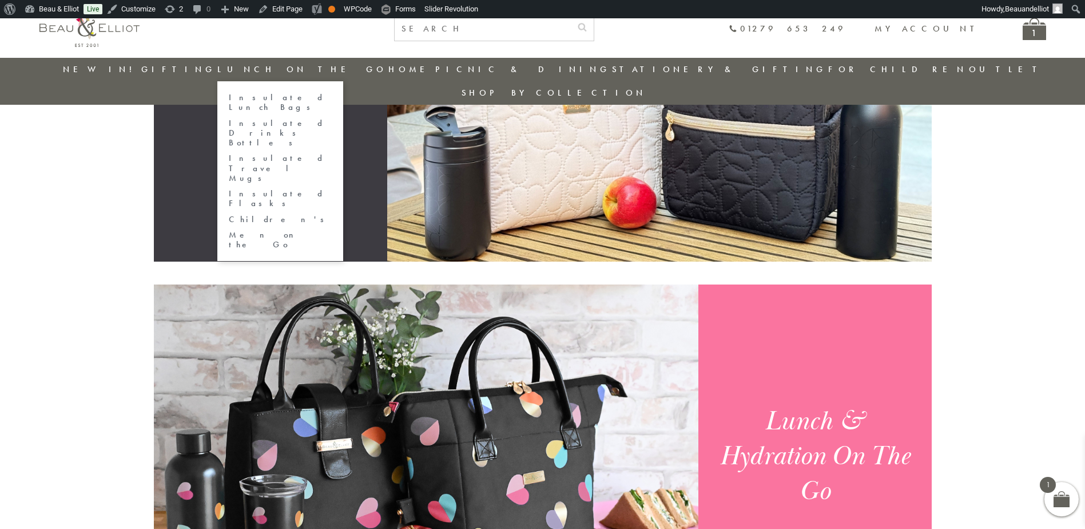
click at [317, 153] on link "Insulated Travel Mugs" at bounding box center [280, 168] width 103 height 30
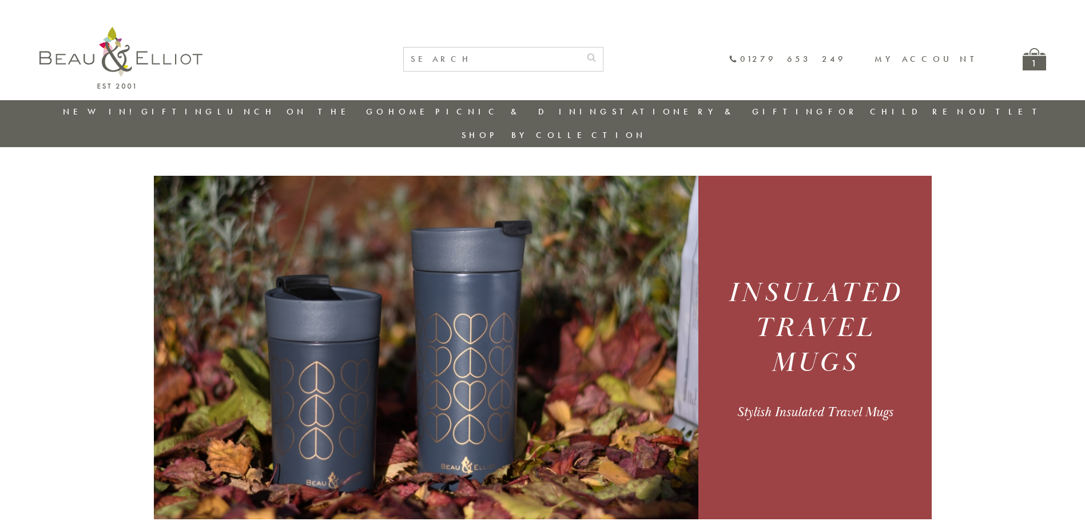
click at [149, 49] on img at bounding box center [120, 58] width 163 height 62
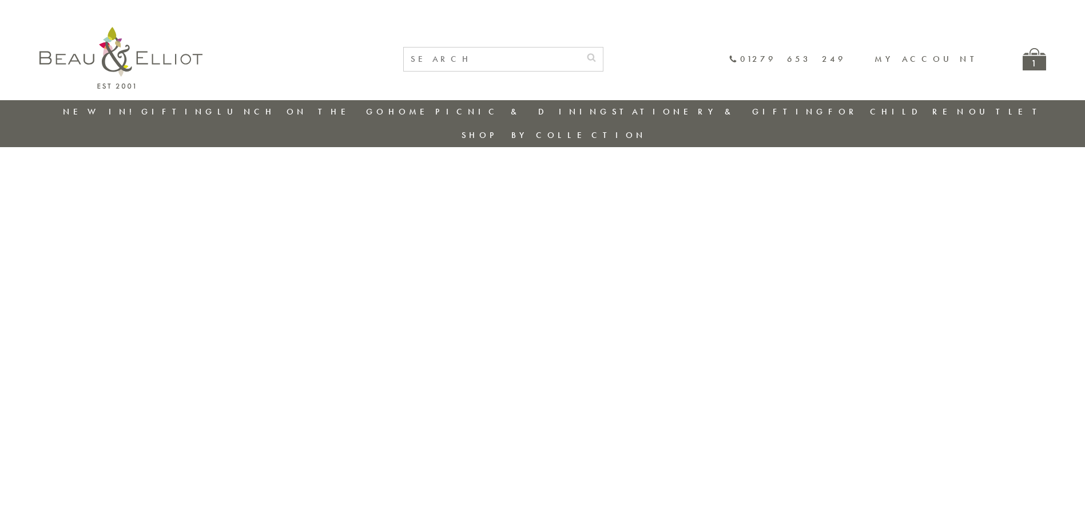
click at [96, 110] on link "New in!" at bounding box center [101, 111] width 77 height 11
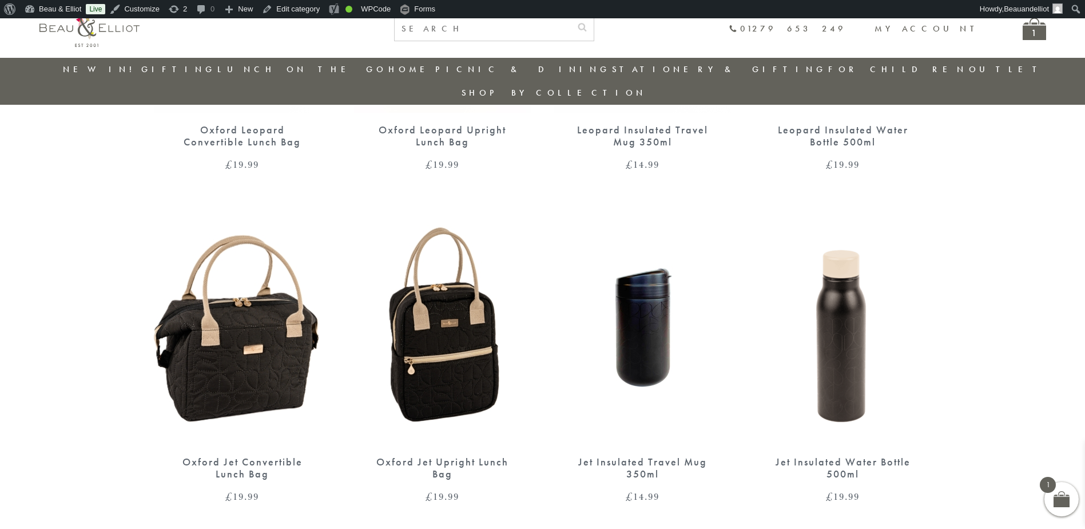
scroll to position [777, 0]
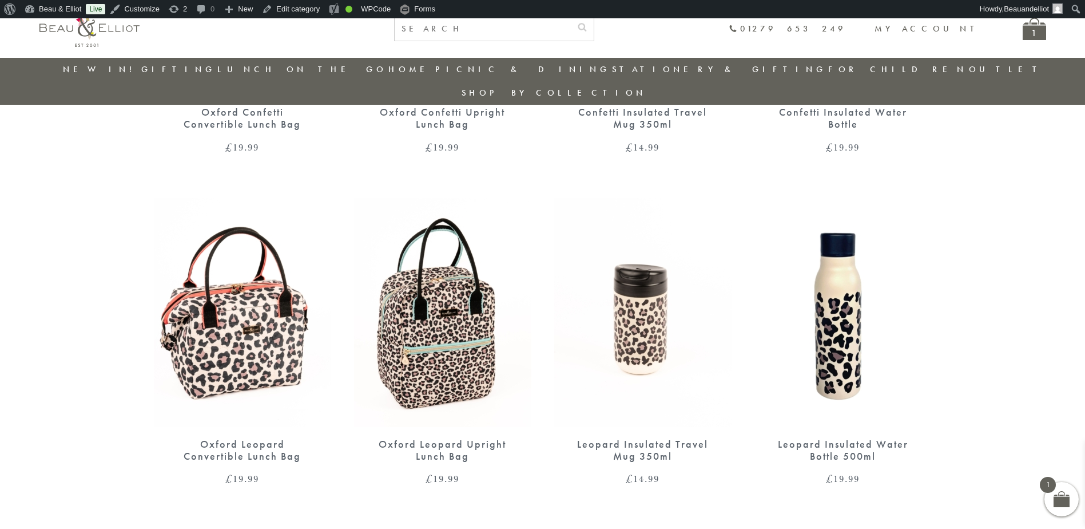
scroll to position [525, 0]
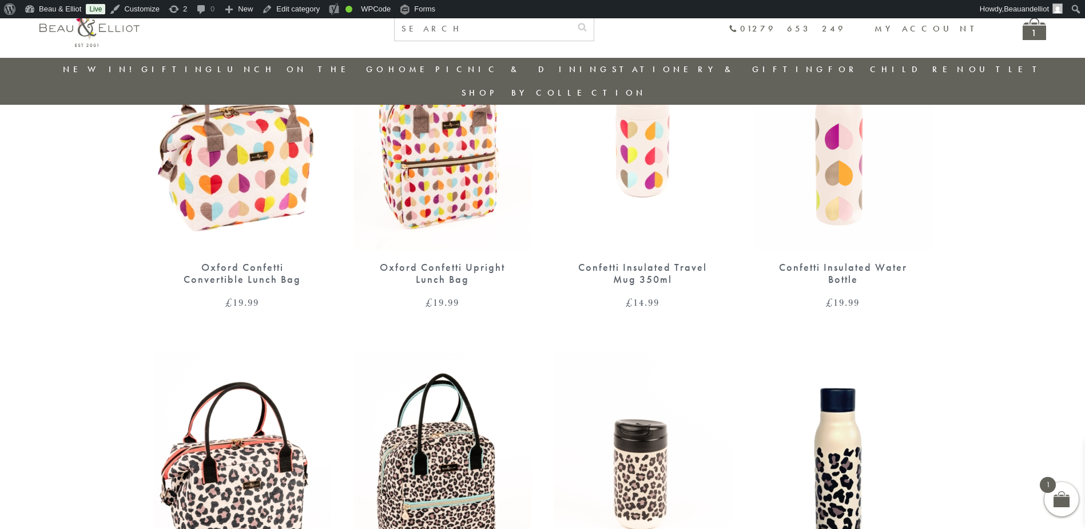
drag, startPoint x: 298, startPoint y: 138, endPoint x: 394, endPoint y: 136, distance: 95.5
click at [298, 153] on link "Insulated Travel Mugs" at bounding box center [280, 168] width 103 height 30
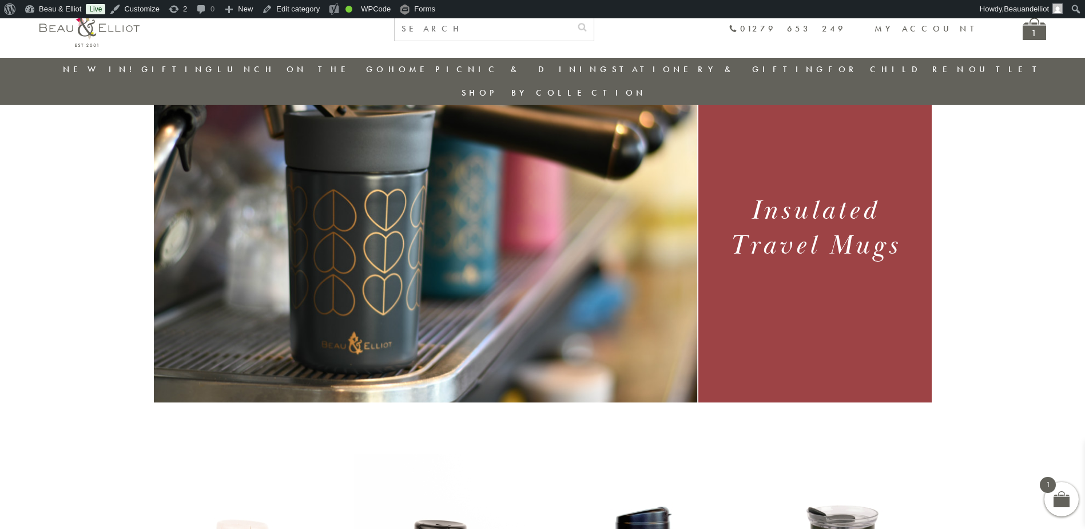
scroll to position [90, 0]
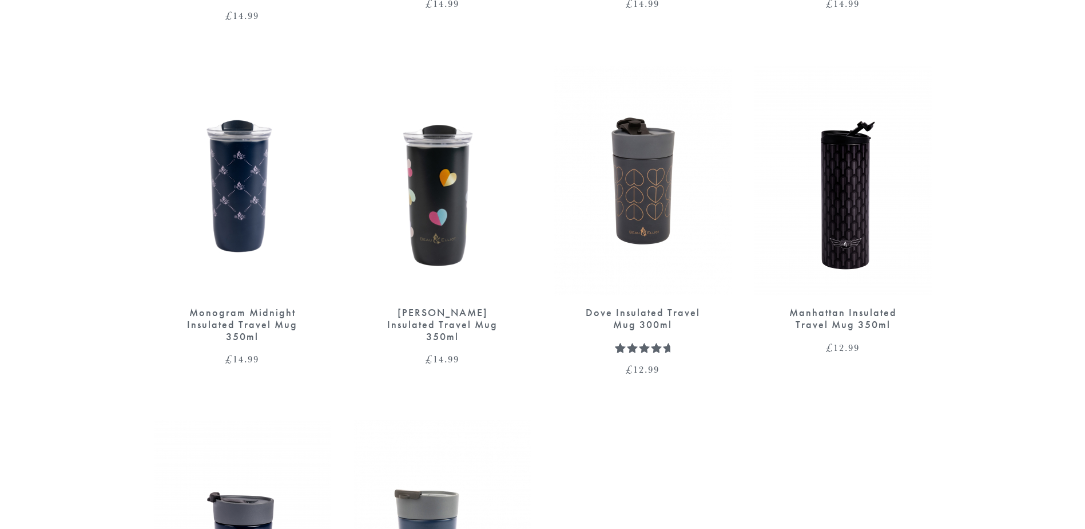
scroll to position [1201, 0]
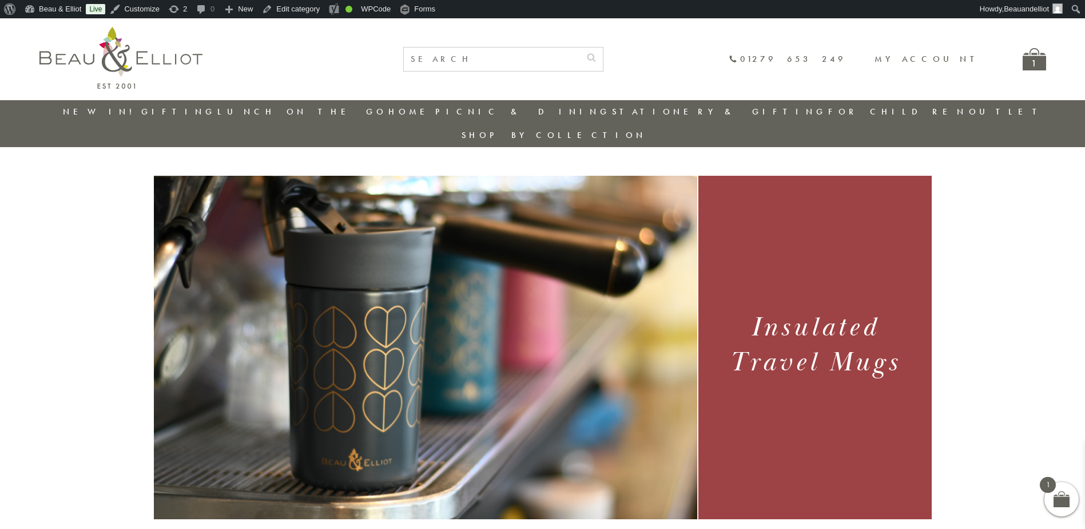
click at [104, 107] on link "New in!" at bounding box center [101, 111] width 77 height 11
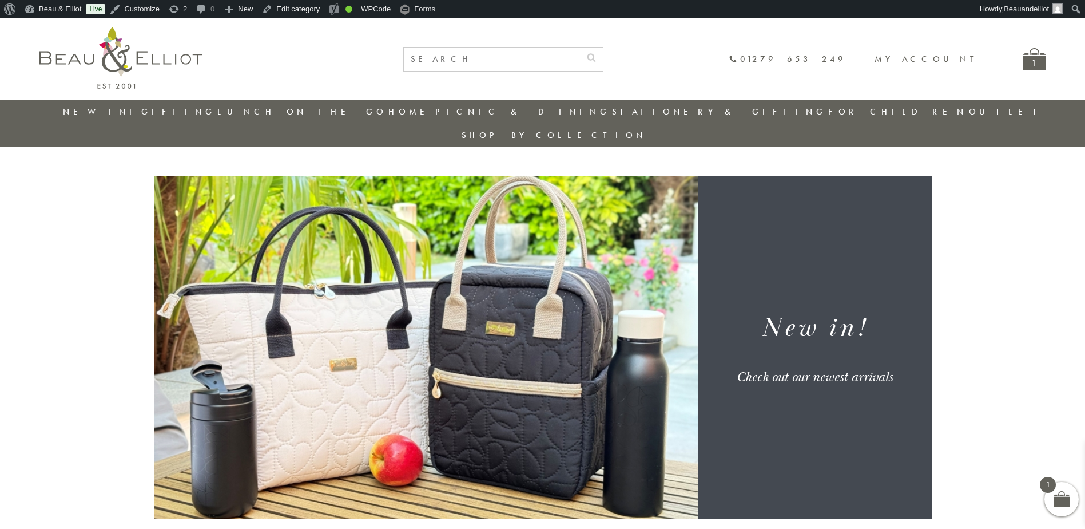
click at [969, 113] on link "Outlet" at bounding box center [1007, 111] width 76 height 11
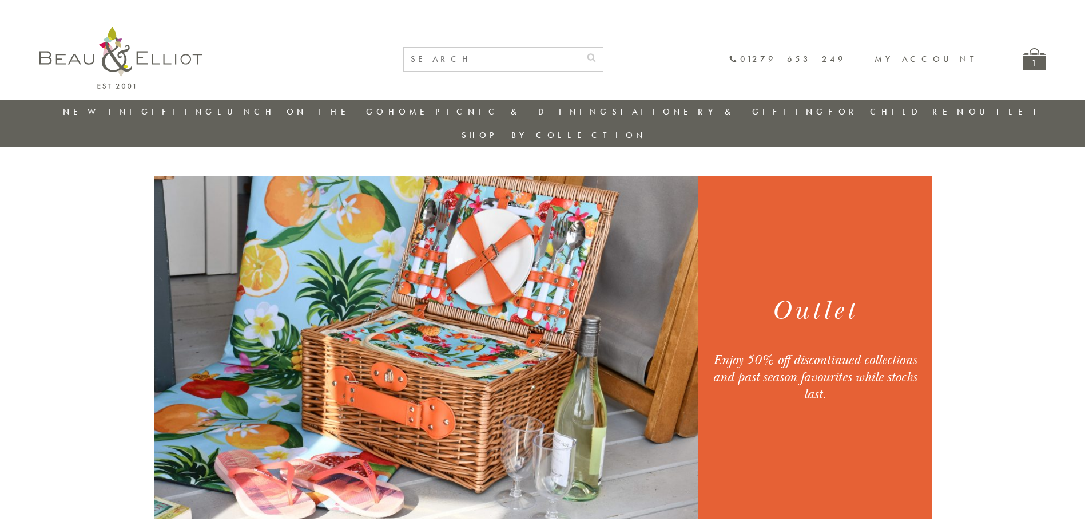
click at [119, 113] on link "New in!" at bounding box center [101, 111] width 77 height 11
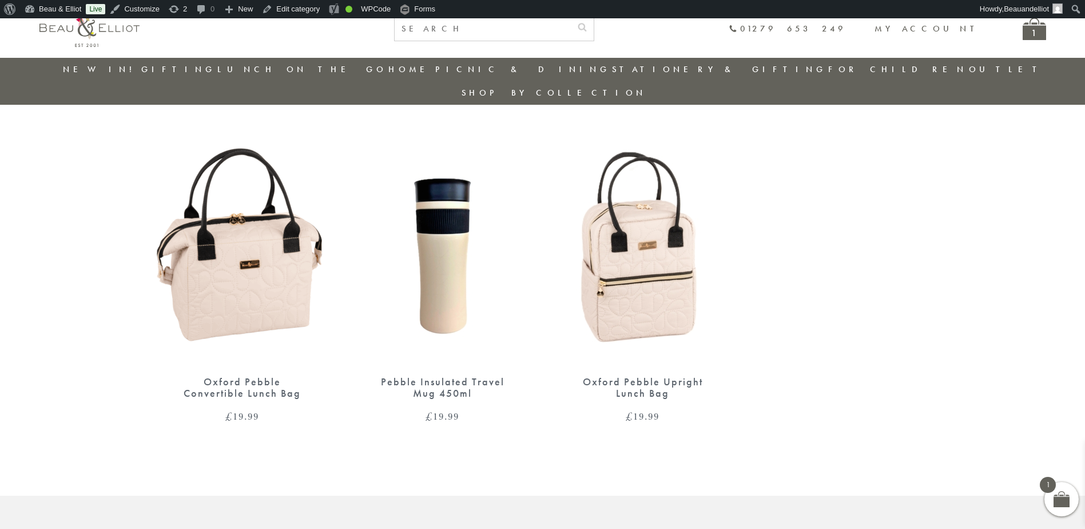
scroll to position [1120, 0]
